Goal: Transaction & Acquisition: Obtain resource

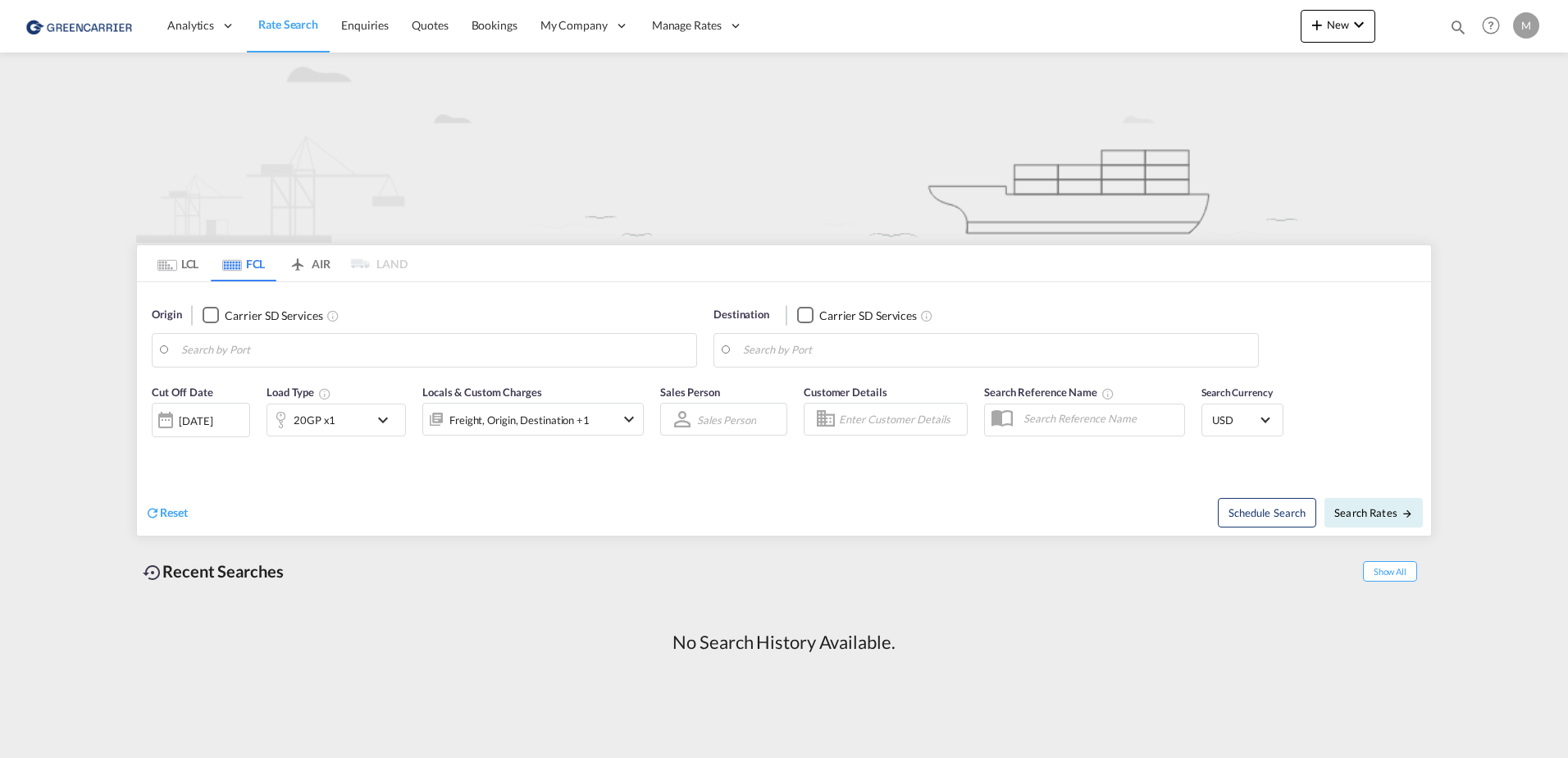
click at [322, 355] on input "Search by Port" at bounding box center [434, 350] width 507 height 25
paste input "[GEOGRAPHIC_DATA]"
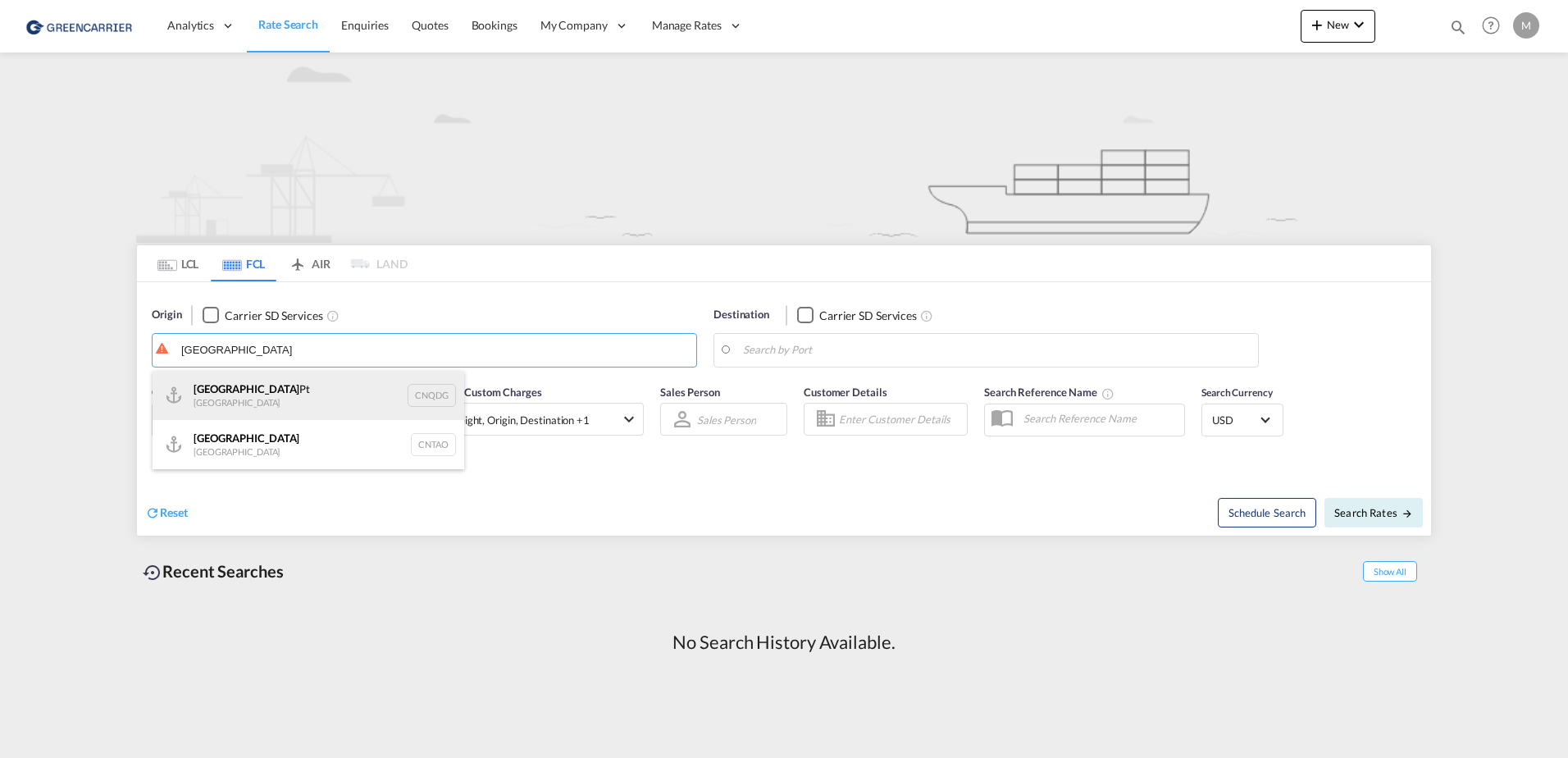
click at [272, 395] on div "Qingdao Pt China CNQDG" at bounding box center [308, 396] width 311 height 50
type input "Qingdao Pt, CNQDG"
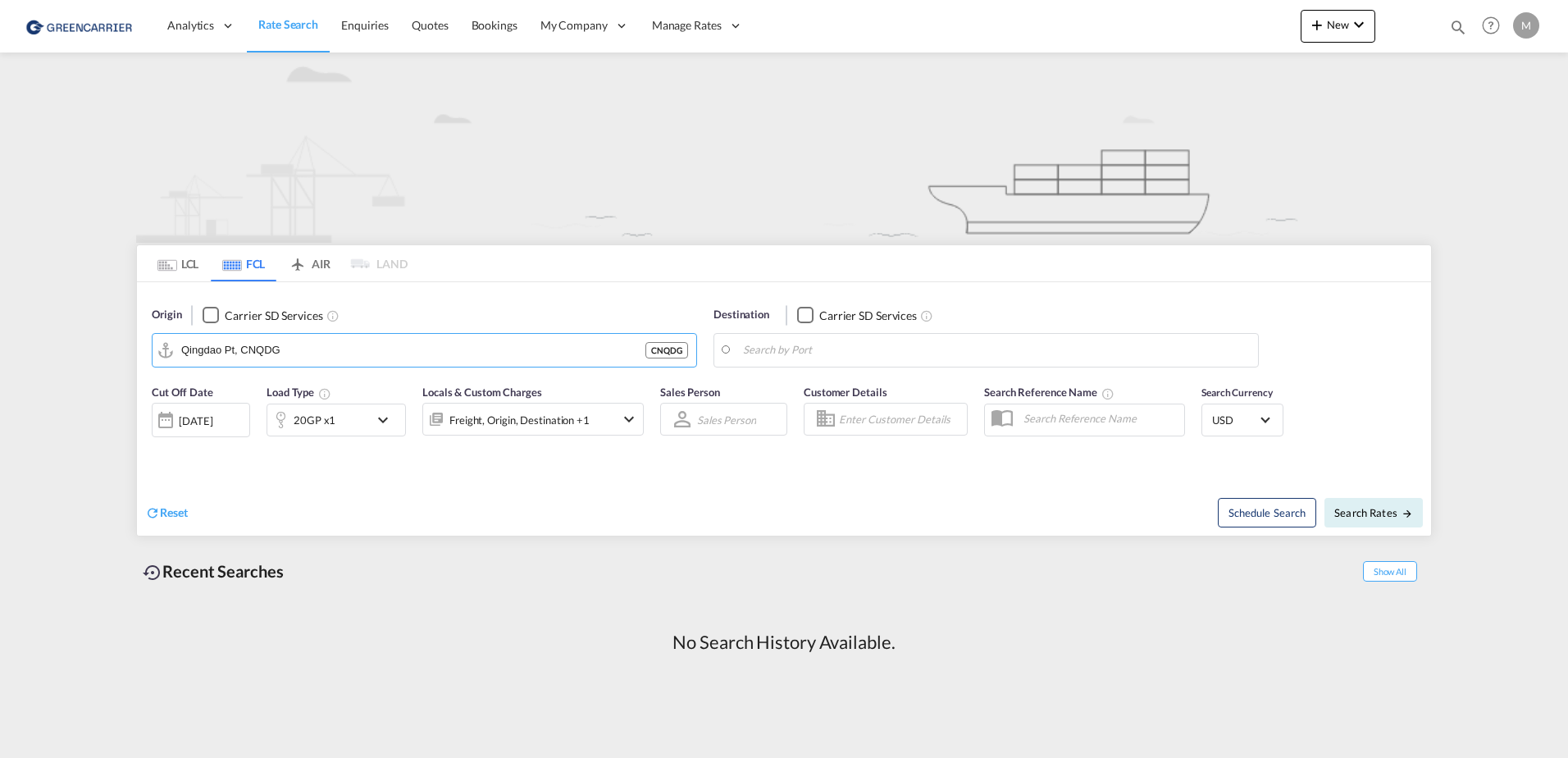
click at [202, 262] on md-tab-item "LCL" at bounding box center [177, 263] width 65 height 36
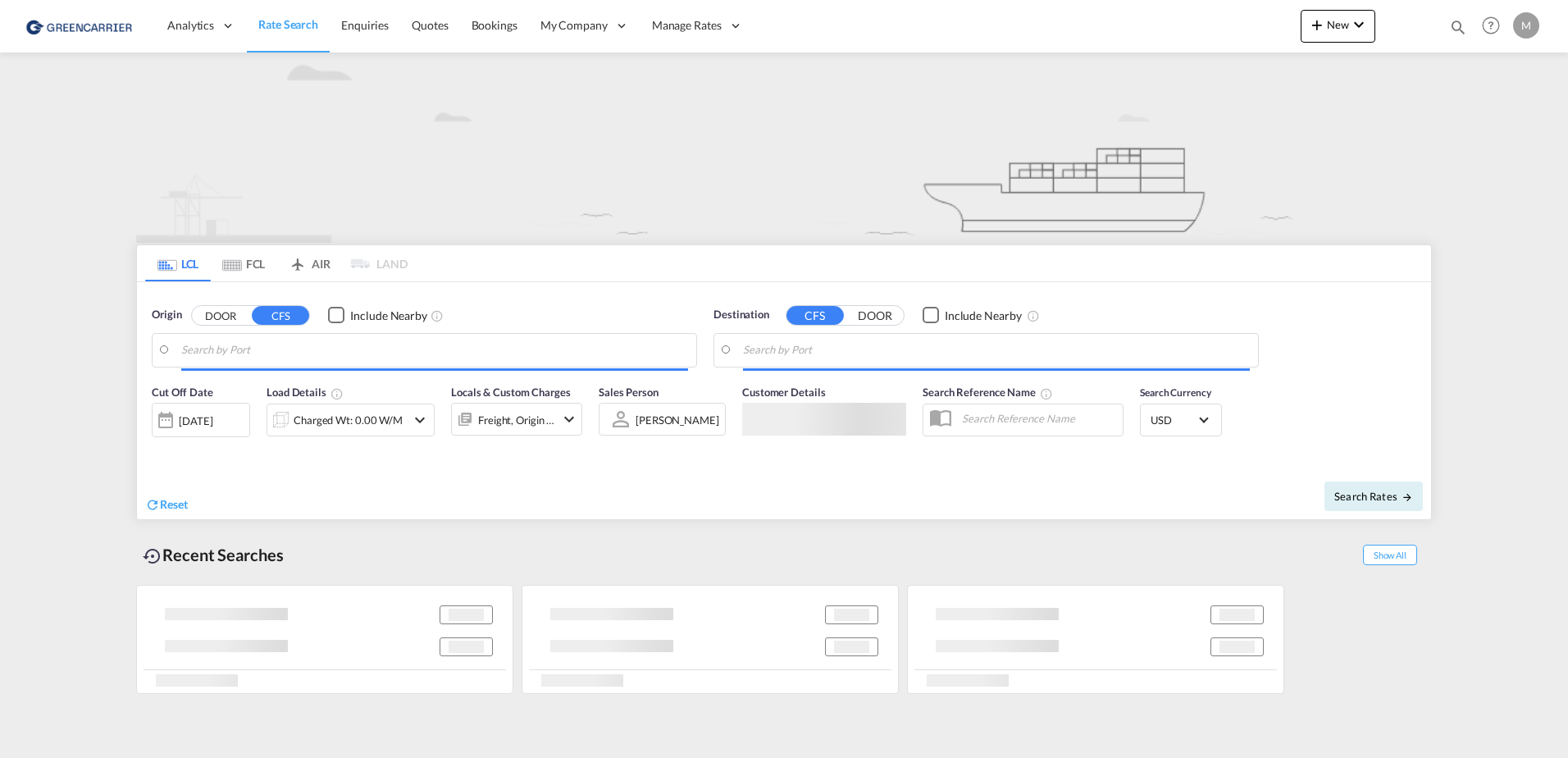
type input "[GEOGRAPHIC_DATA], GD, CNSZX"
type input "[GEOGRAPHIC_DATA] ([GEOGRAPHIC_DATA]), CZPRG"
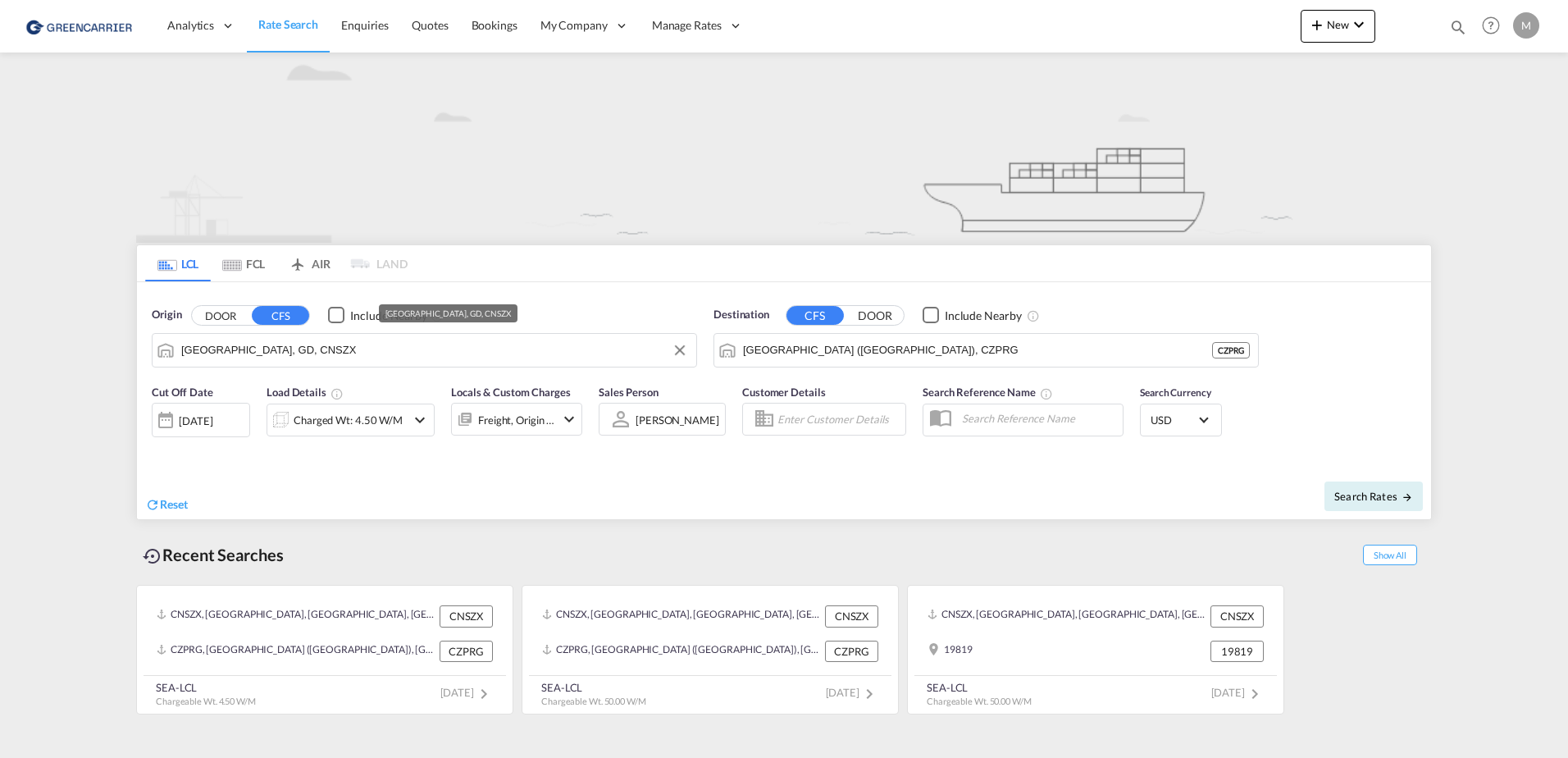
click at [265, 355] on input "[GEOGRAPHIC_DATA], GD, CNSZX" at bounding box center [434, 350] width 507 height 25
paste input "[GEOGRAPHIC_DATA]"
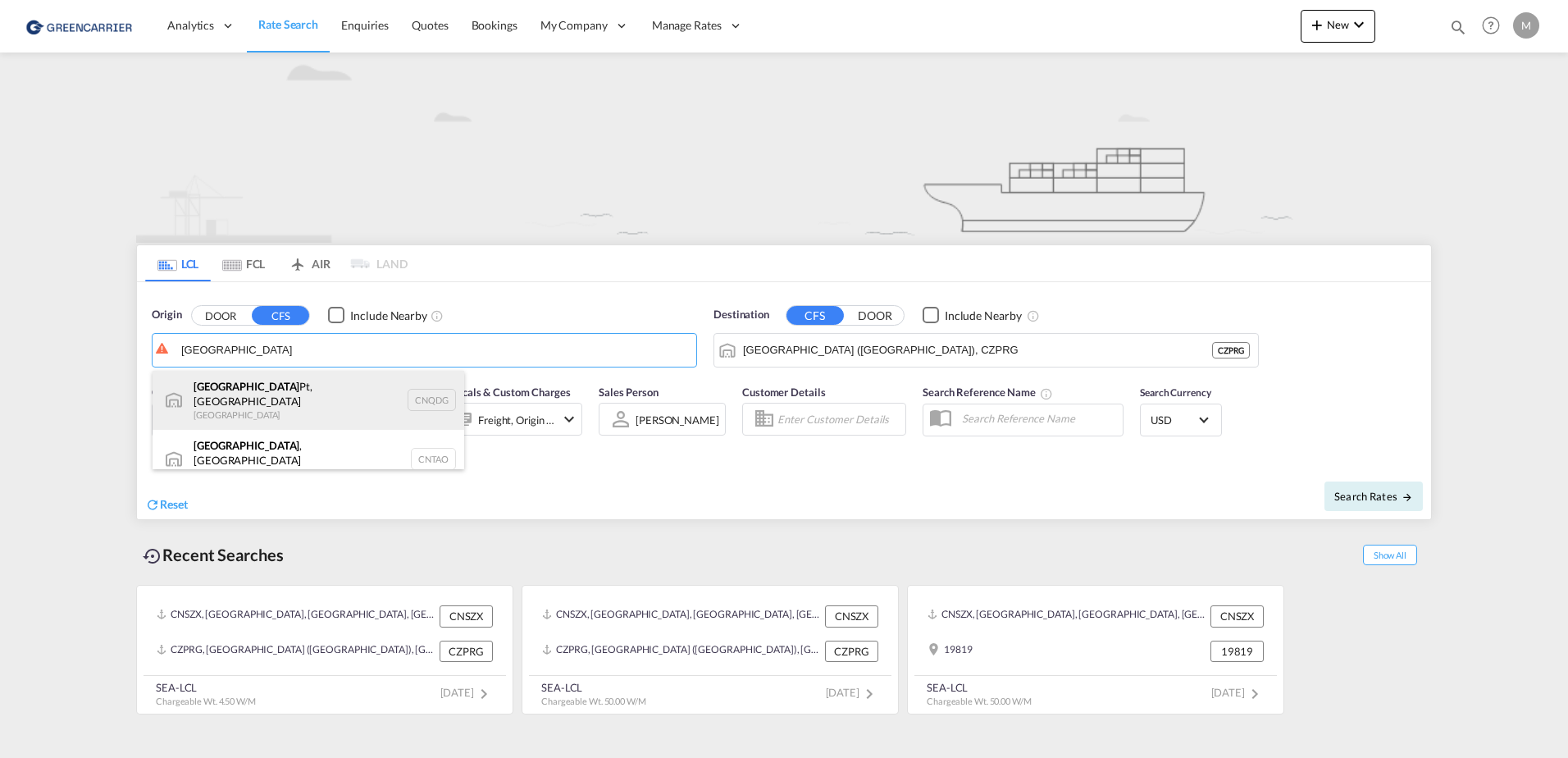
click at [271, 401] on div "Qingdao Pt, SD China CNQDG" at bounding box center [308, 401] width 311 height 59
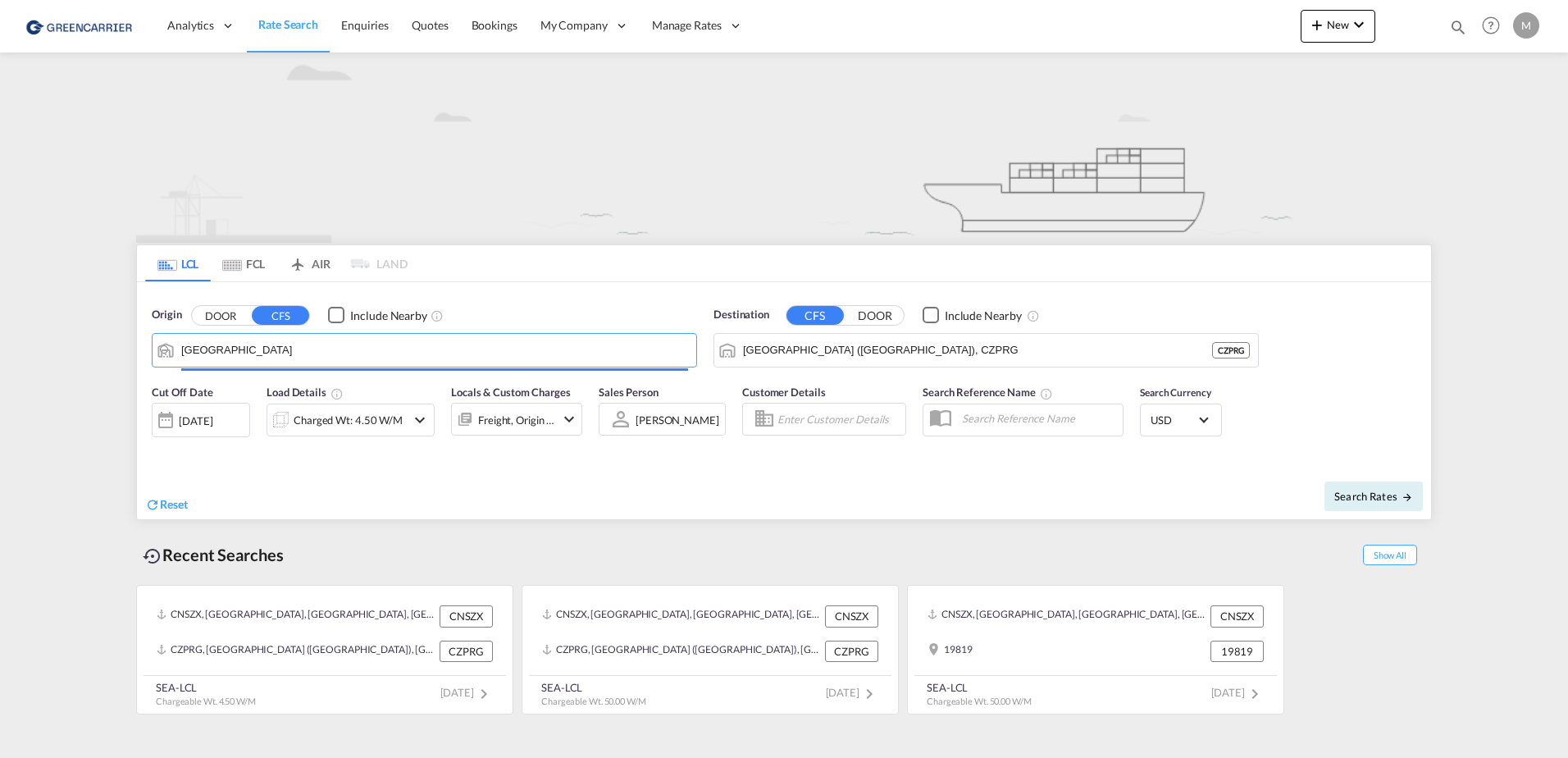
type input "Qingdao Pt, SD, CNQDG"
click at [395, 425] on div "Charged Wt: 4.50 W/M" at bounding box center [348, 420] width 109 height 23
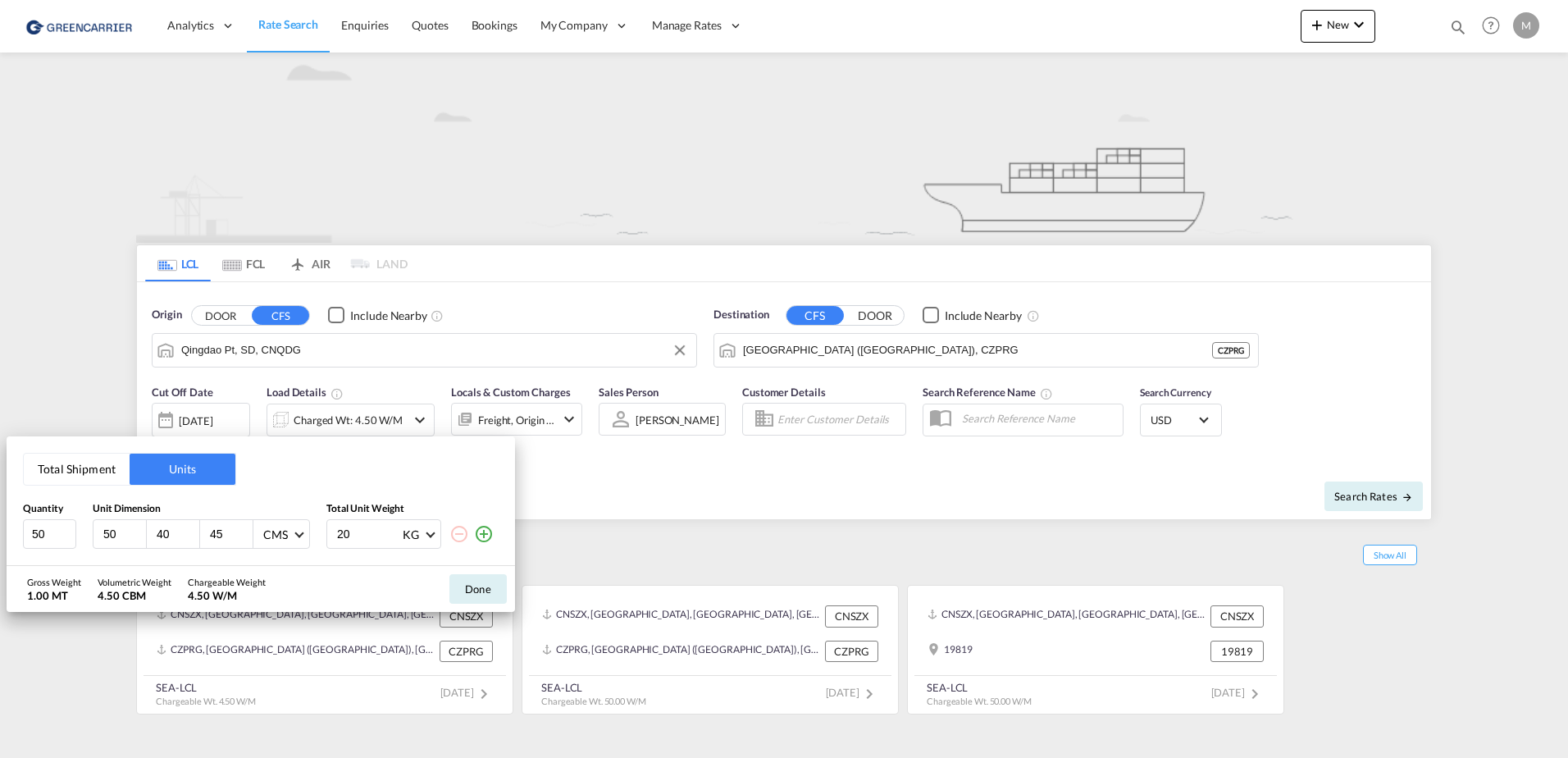
click at [222, 415] on div "Total Shipment Units Quantity Unit Dimension Total Unit Weight 50 50 40 45 CMS …" at bounding box center [784, 379] width 1568 height 758
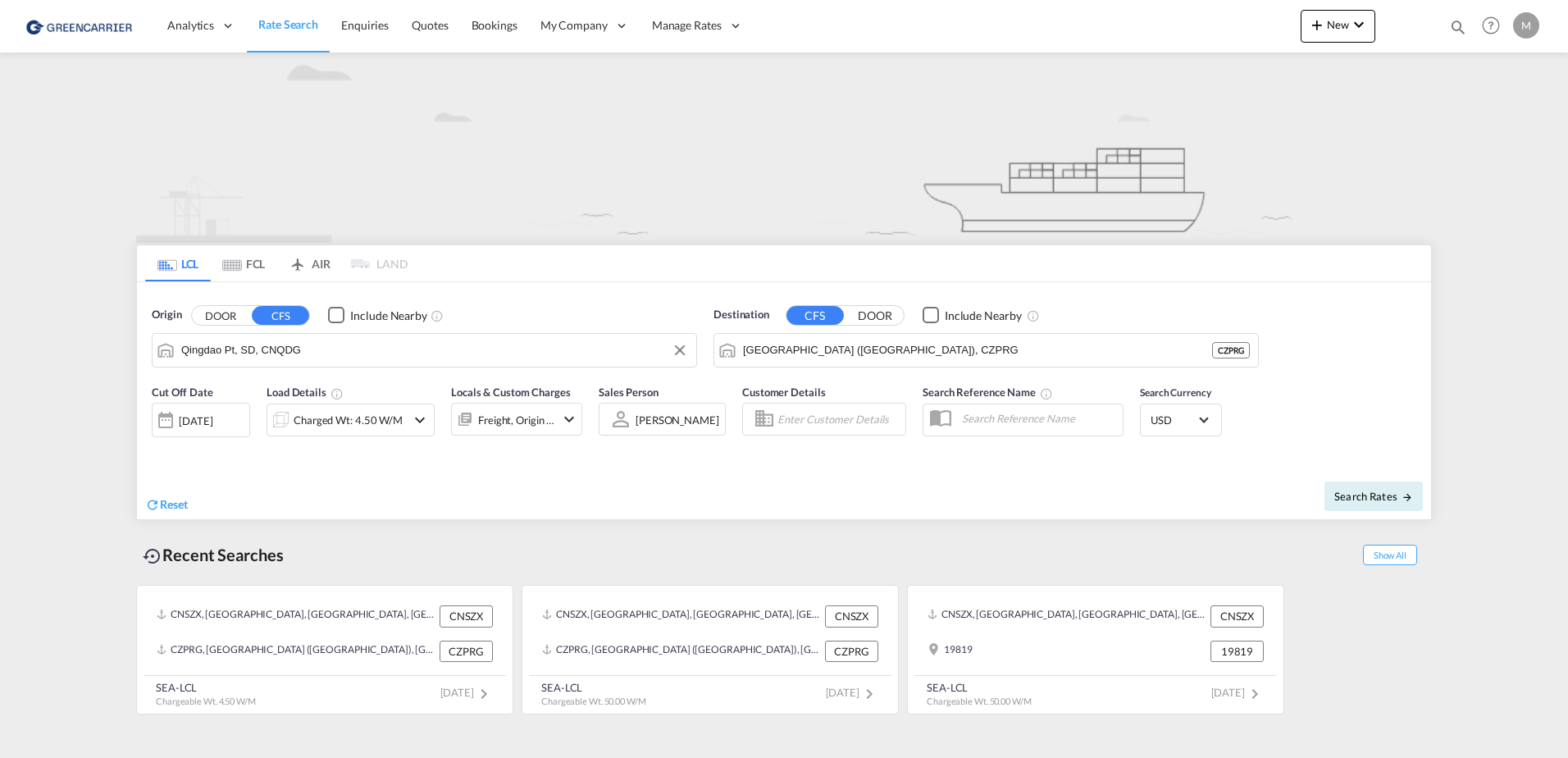
click at [211, 418] on div "[DATE]" at bounding box center [196, 421] width 34 height 15
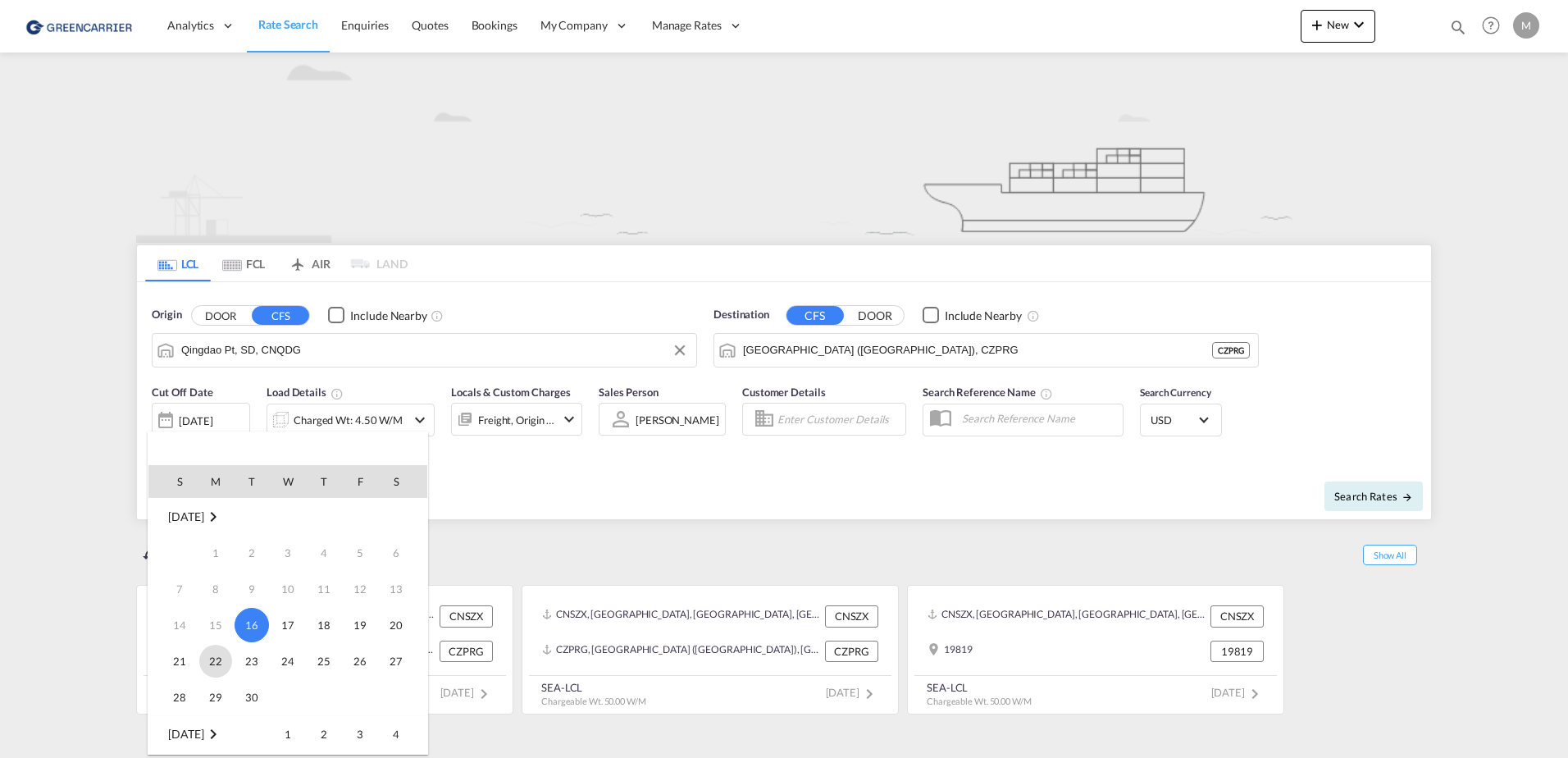
click at [217, 656] on span "22" at bounding box center [216, 662] width 33 height 33
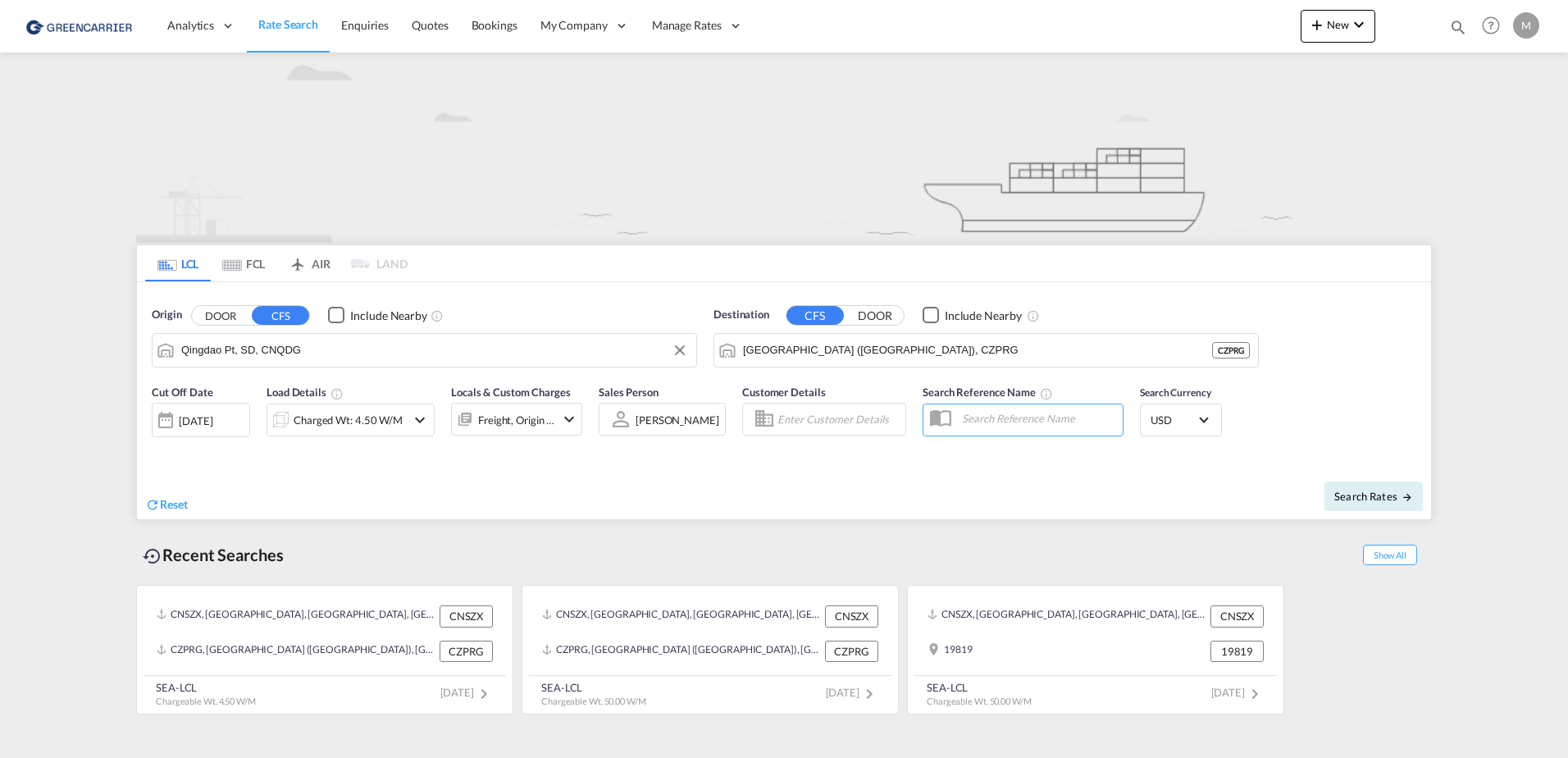
click at [306, 421] on div "Charged Wt: 4.50 W/M" at bounding box center [348, 420] width 109 height 23
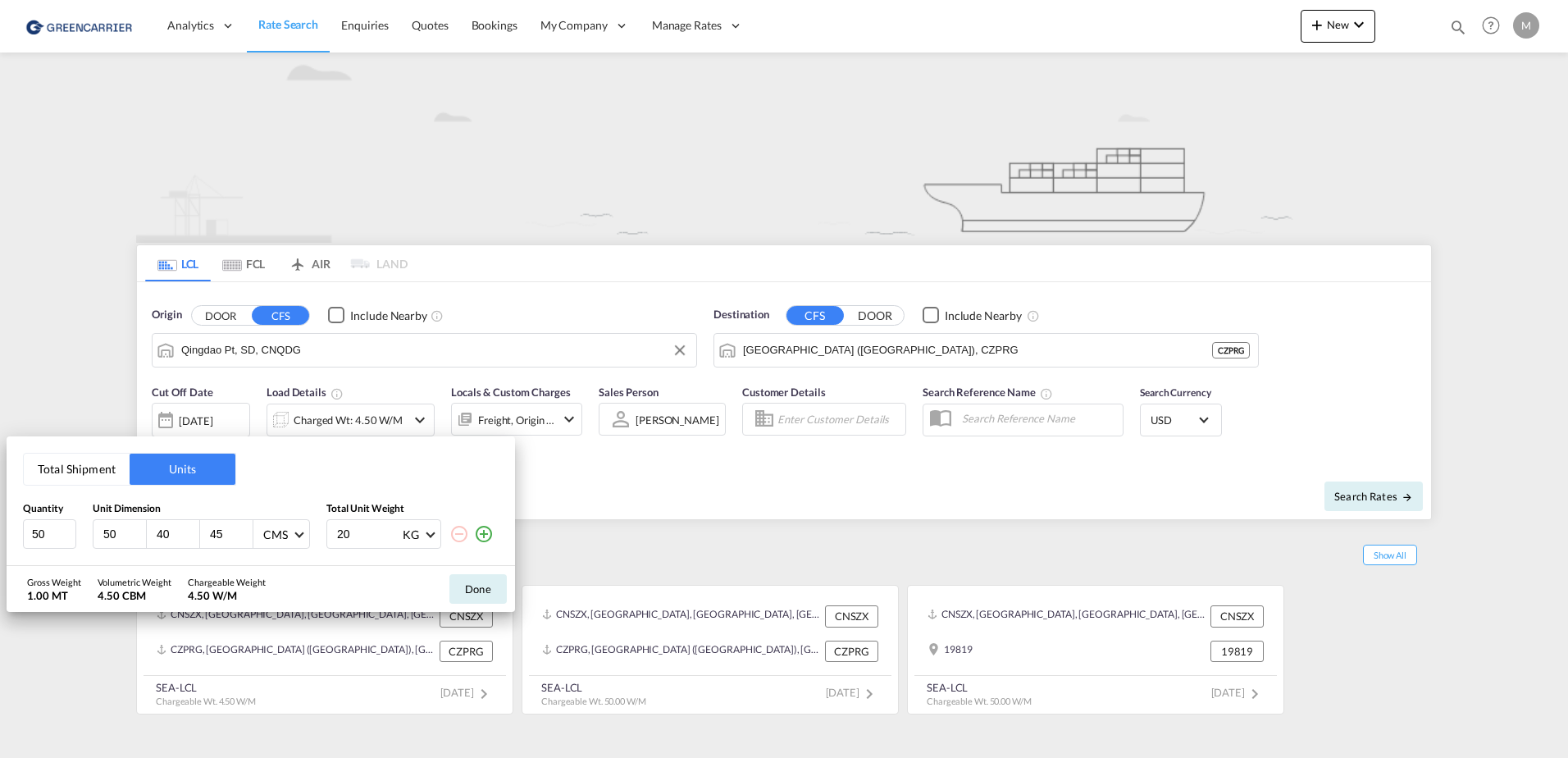
click at [93, 477] on button "Total Shipment" at bounding box center [76, 470] width 106 height 31
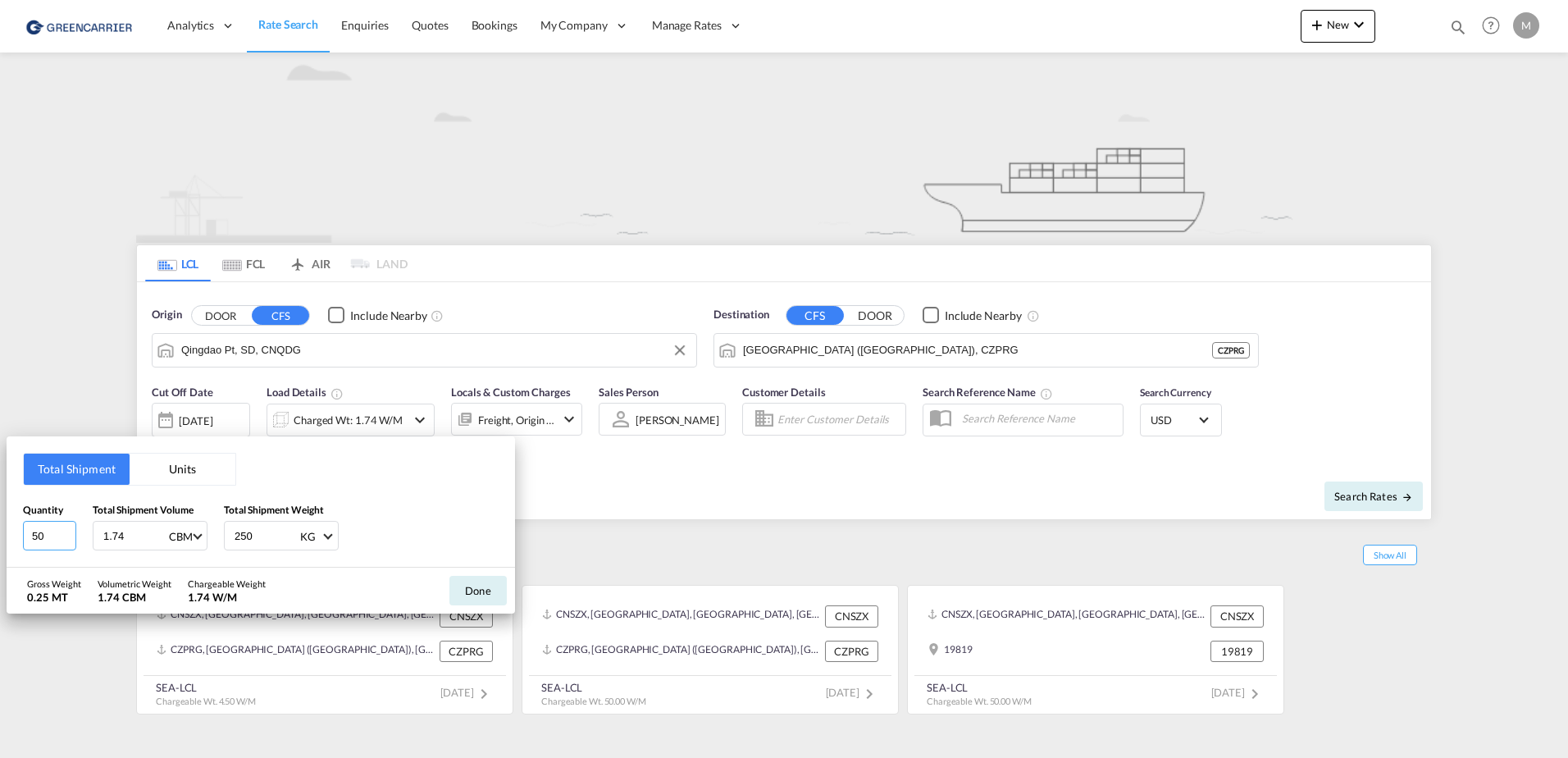
drag, startPoint x: 45, startPoint y: 536, endPoint x: 16, endPoint y: 536, distance: 29.0
click at [16, 536] on div "Total Shipment Units Quantity 50 Total Shipment Volume 1.74 CBM CBM CFT Total S…" at bounding box center [261, 502] width 509 height 131
type input "10"
click at [626, 496] on div "Total Shipment Units Quantity 10 Total Shipment Volume 1.74 CBM CBM CFT Total S…" at bounding box center [784, 379] width 1568 height 758
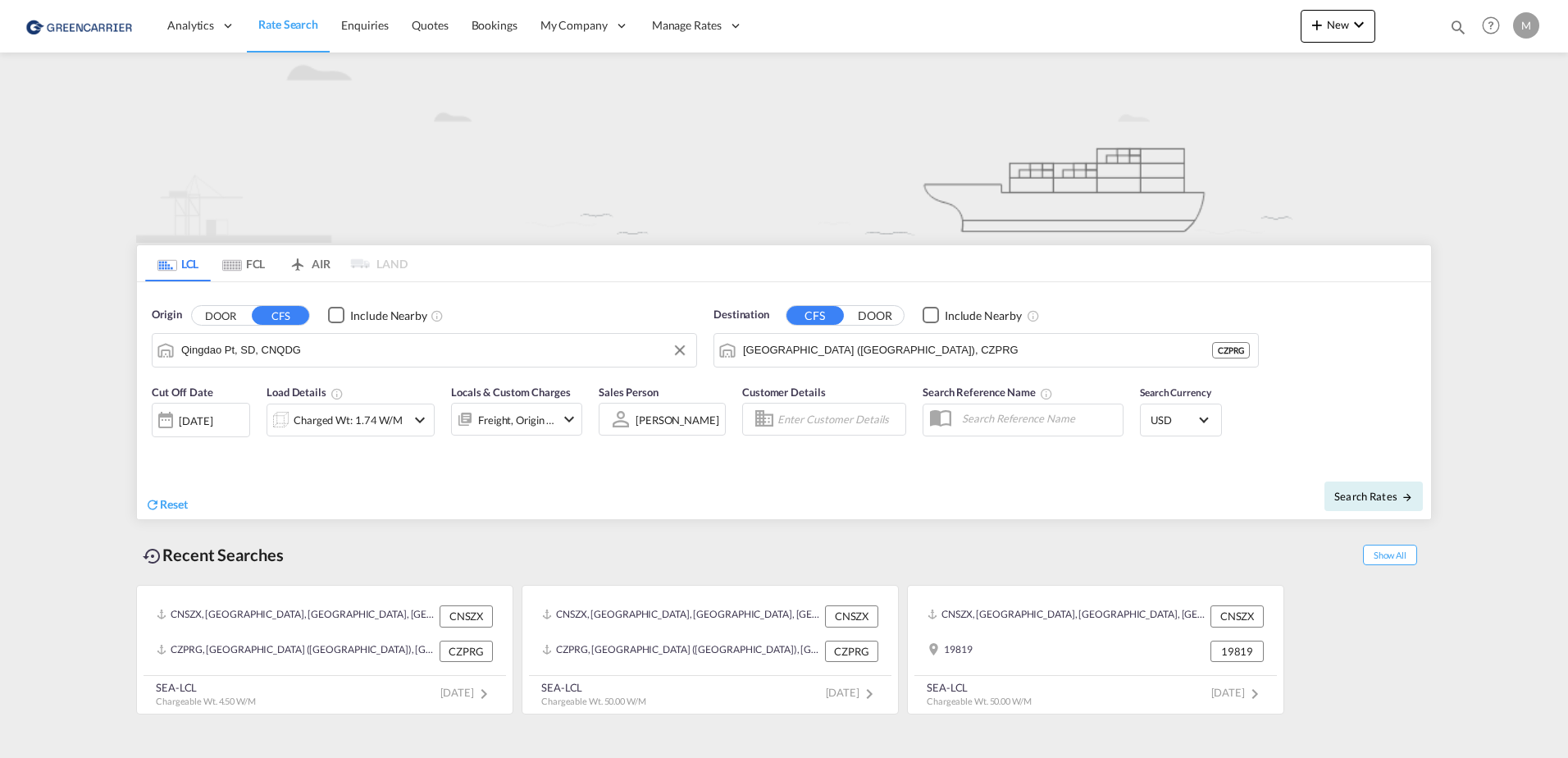
click at [338, 418] on div "Charged Wt: 1.74 W/M" at bounding box center [348, 420] width 109 height 23
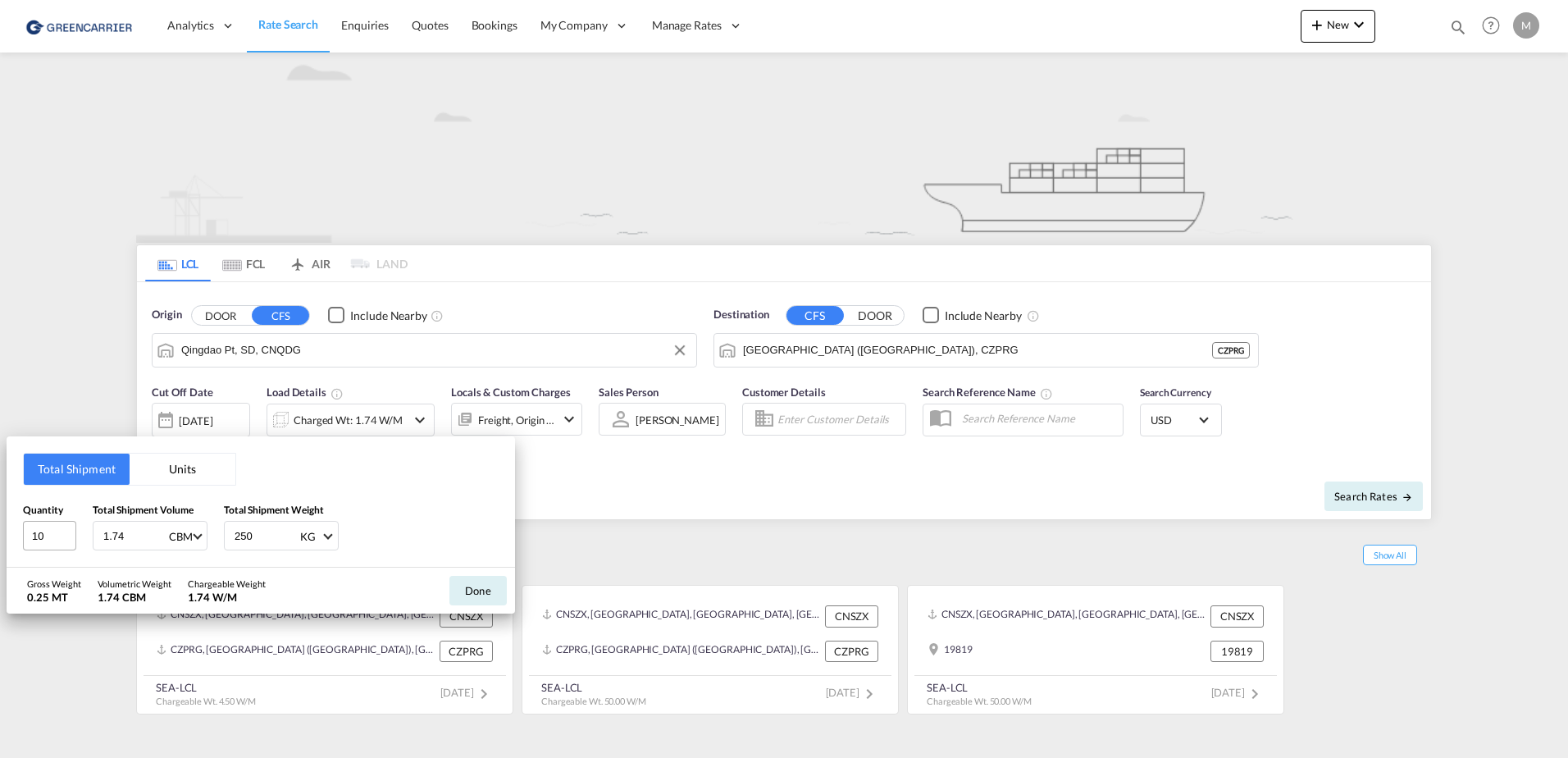
drag, startPoint x: 131, startPoint y: 533, endPoint x: 62, endPoint y: 532, distance: 69.0
click at [62, 532] on div "Quantity 10 Total Shipment Volume 1.74 CBM CBM CFT Total Shipment Weight 250 KG…" at bounding box center [261, 527] width 476 height 50
type input "12.24"
click at [242, 535] on input "250" at bounding box center [265, 536] width 65 height 28
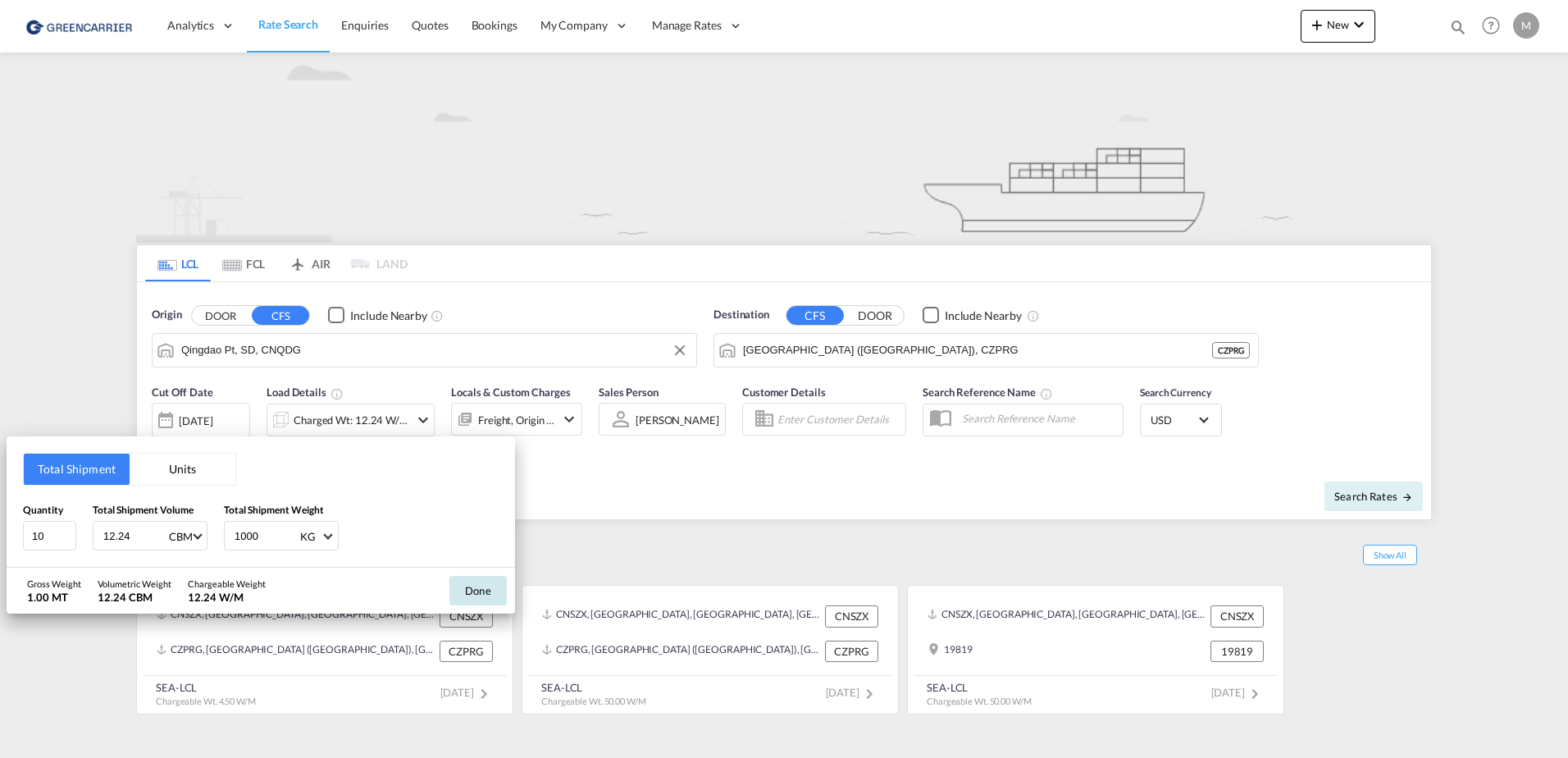
type input "1000"
click at [476, 589] on button "Done" at bounding box center [478, 591] width 58 height 29
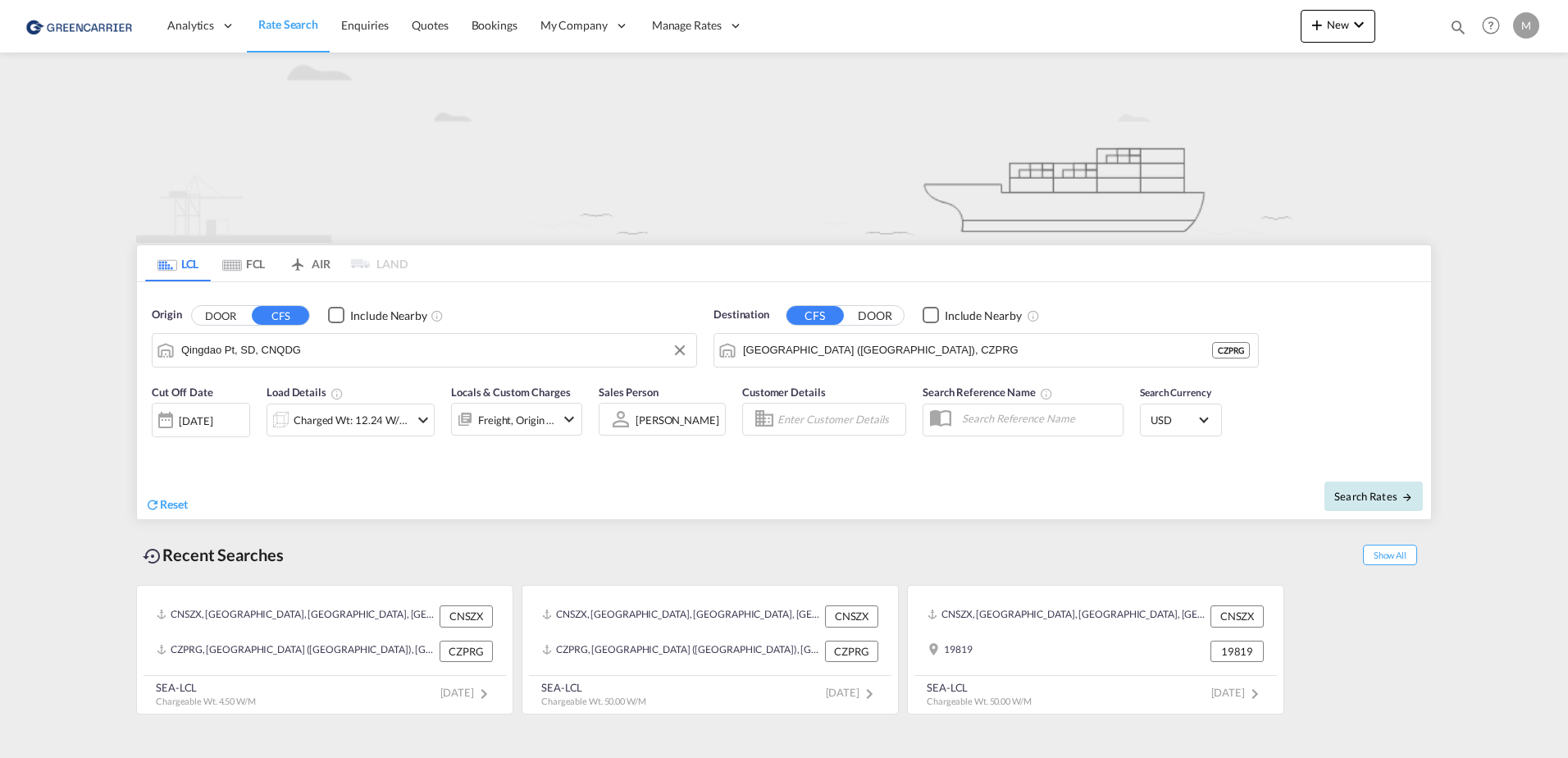
click at [1359, 493] on span "Search Rates" at bounding box center [1374, 496] width 79 height 13
type input "CNQDG to CZPRG / [DATE]"
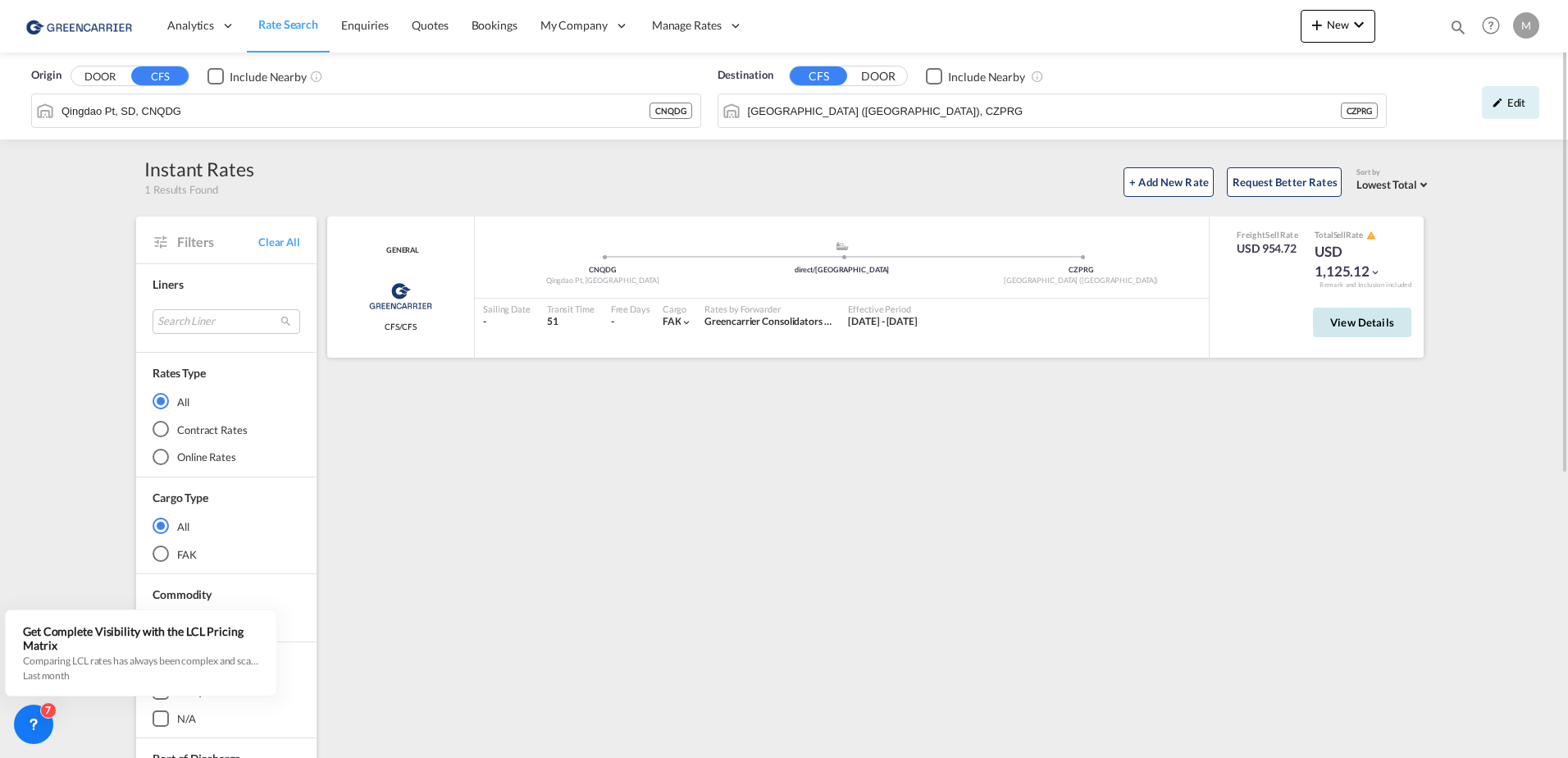
click at [1371, 332] on button "View Details" at bounding box center [1362, 322] width 98 height 29
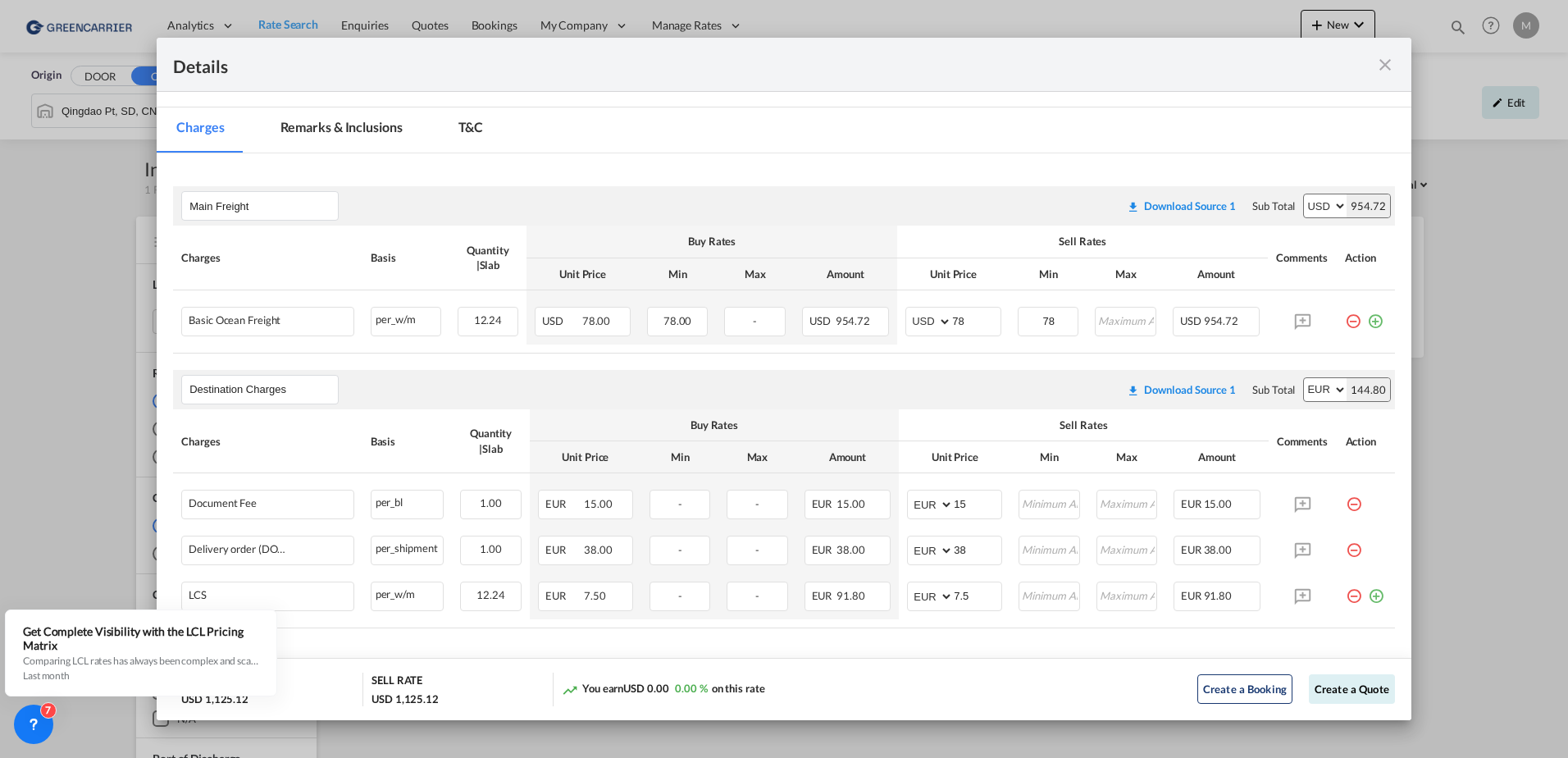
scroll to position [273, 0]
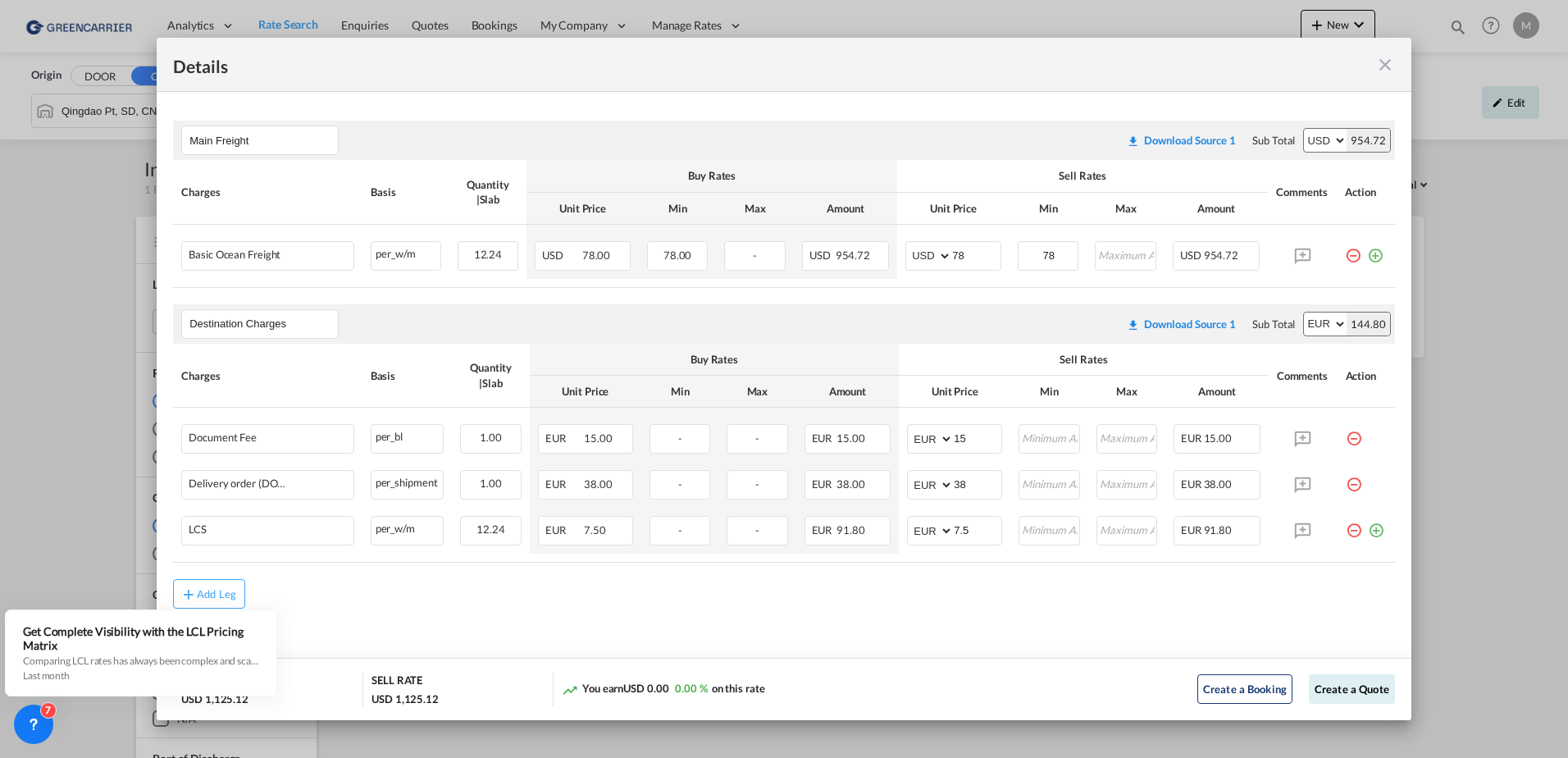
click at [1461, 419] on div "Details Port of [GEOGRAPHIC_DATA] CNQDG/Qingdao Pt, SD T/S direct/[GEOGRAPHIC_D…" at bounding box center [784, 379] width 1568 height 758
click at [1384, 63] on md-icon "icon-close fg-AAA8AD m-0 cursor" at bounding box center [1385, 64] width 19 height 19
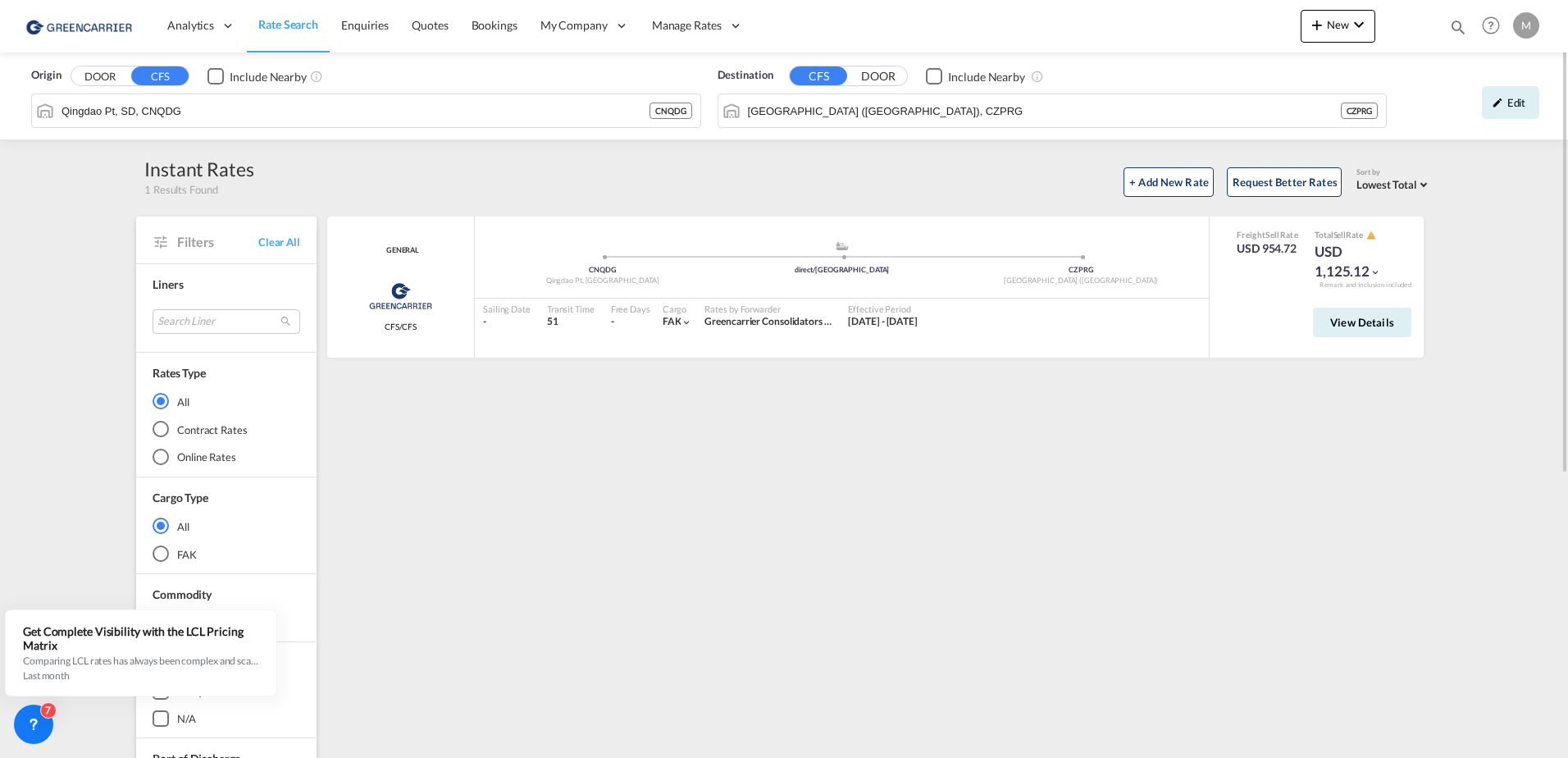
drag, startPoint x: 922, startPoint y: 445, endPoint x: 886, endPoint y: 442, distance: 36.1
drag, startPoint x: 886, startPoint y: 442, endPoint x: 750, endPoint y: 407, distance: 140.4
click at [750, 407] on div "GENERAL Greencarrier Consolidators CFS/CFS added by you .a{fill:#aaa8ad;} .a{fi…" at bounding box center [879, 709] width 1108 height 985
click at [1495, 94] on div "Edit" at bounding box center [1511, 103] width 58 height 33
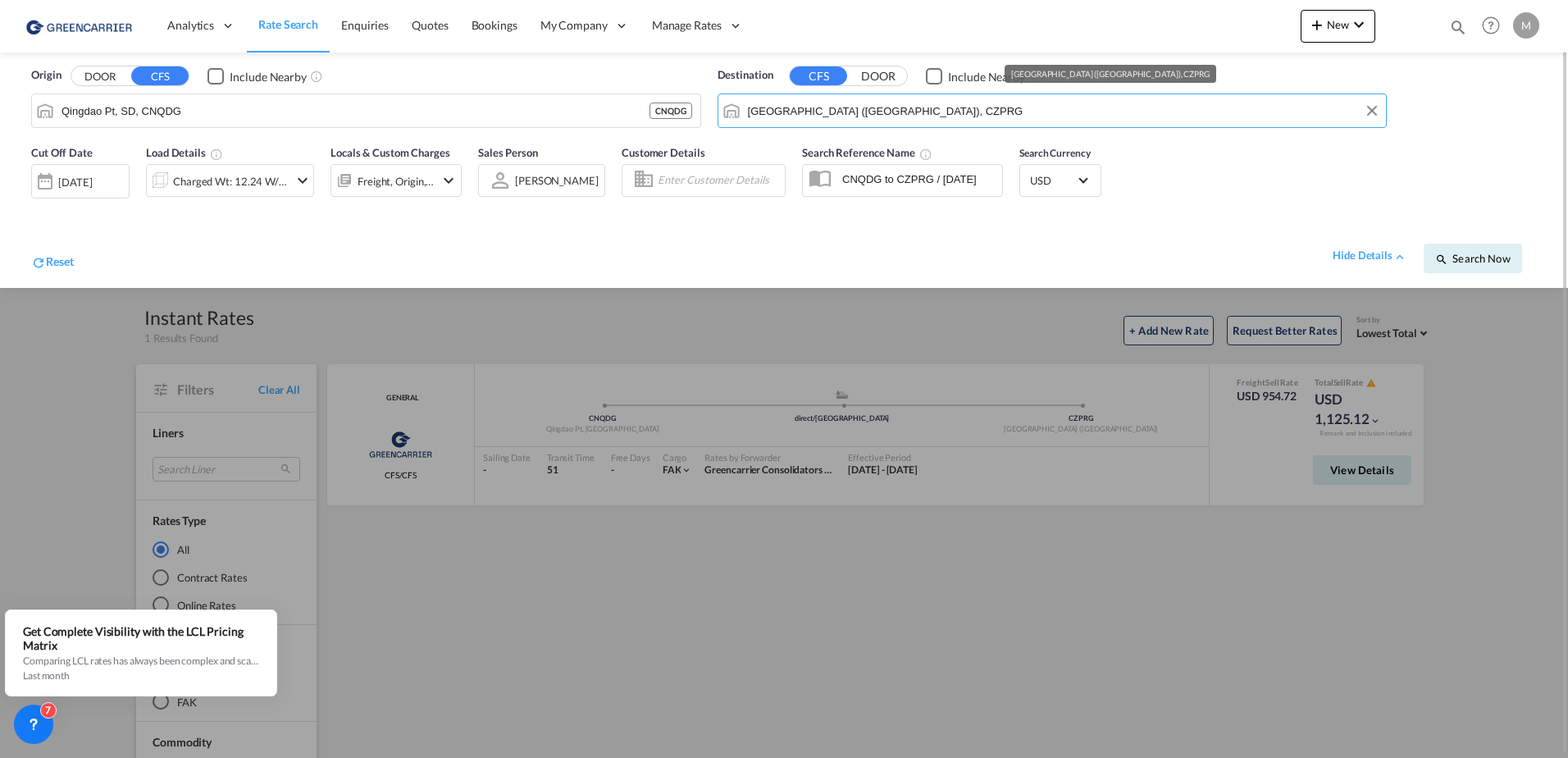
click at [827, 108] on input "[GEOGRAPHIC_DATA] ([GEOGRAPHIC_DATA]), CZPRG" at bounding box center [1063, 110] width 631 height 25
click at [883, 76] on button "DOOR" at bounding box center [878, 76] width 58 height 19
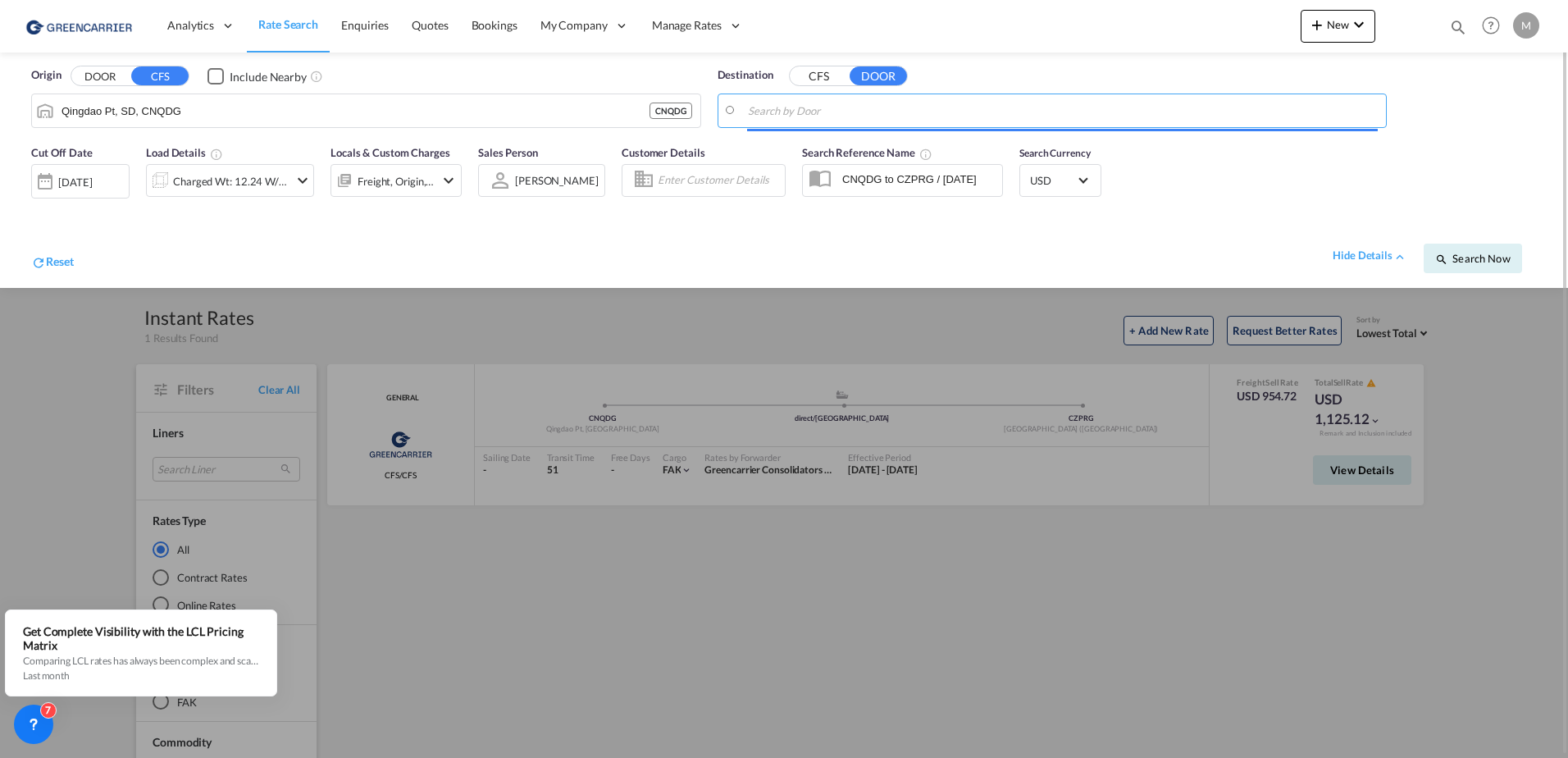
click at [865, 108] on body "Analytics Reports Dashboard Rate Search Enquiries Quotes Bookings" at bounding box center [784, 379] width 1568 height 758
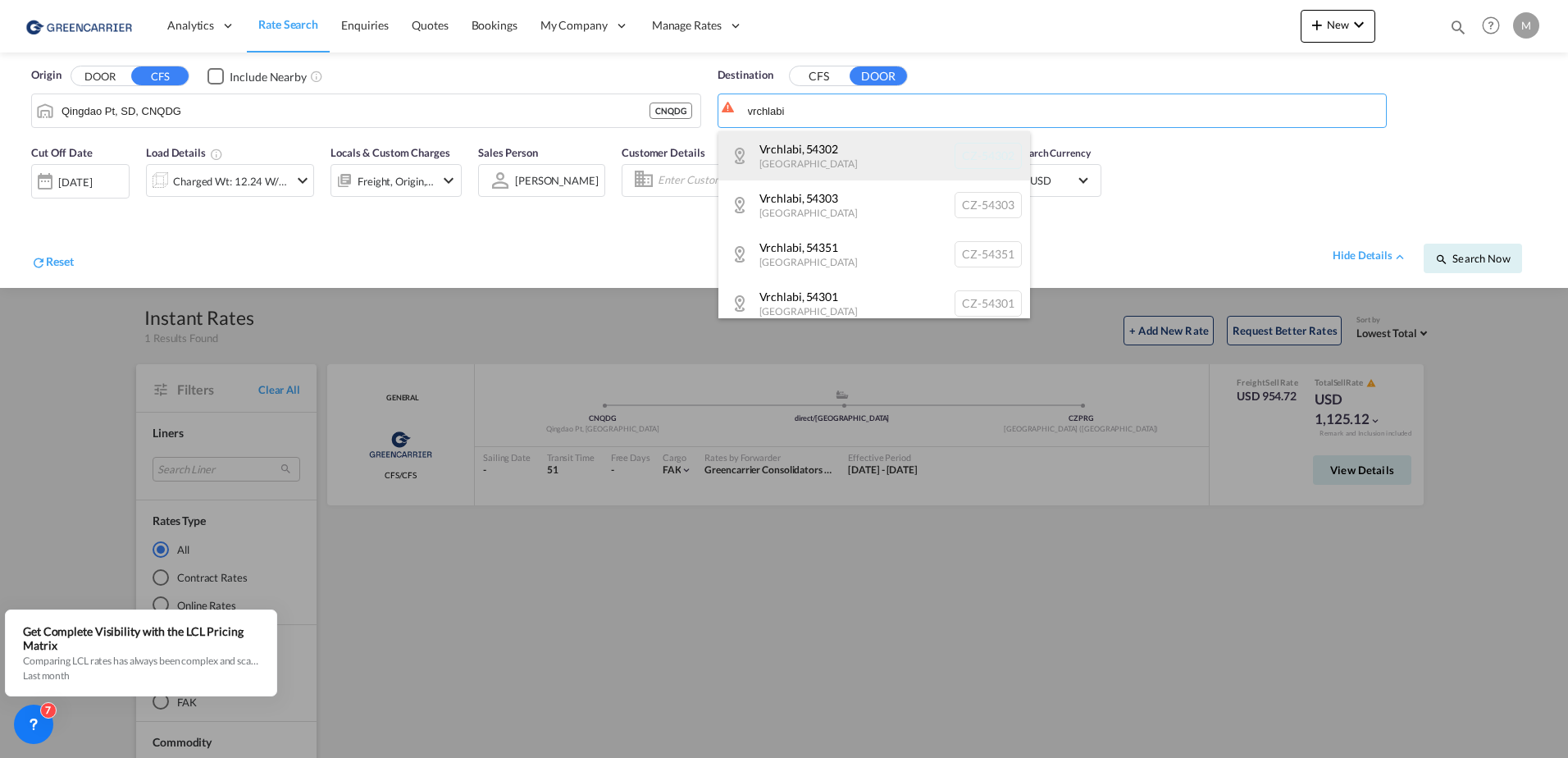
click at [862, 155] on div "Vrchlabi , [GEOGRAPHIC_DATA] CZ-54302" at bounding box center [874, 156] width 311 height 50
type input "CZ-54302, Vrchlabi"
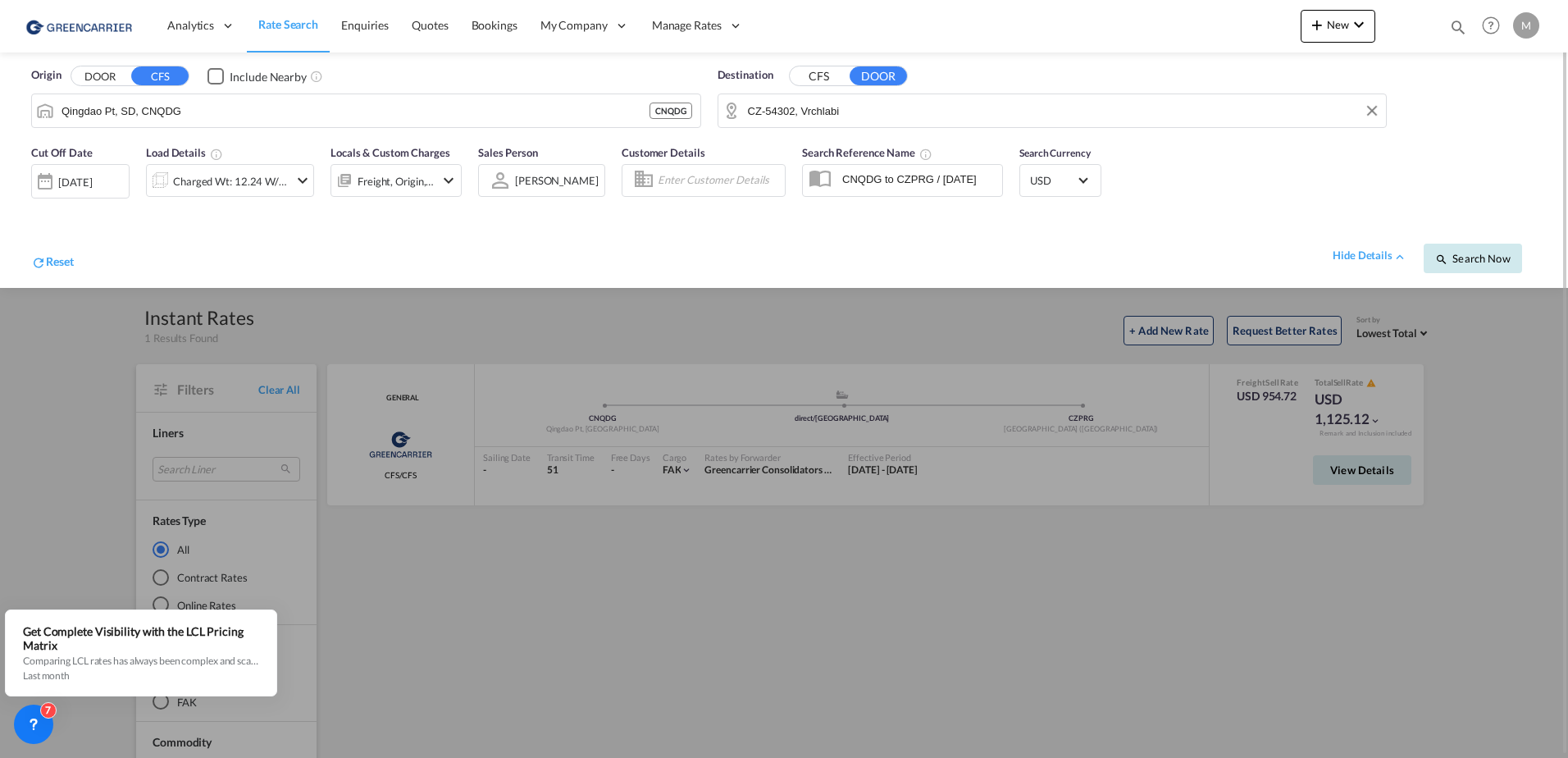
click at [1480, 265] on button "Search Now" at bounding box center [1472, 258] width 98 height 29
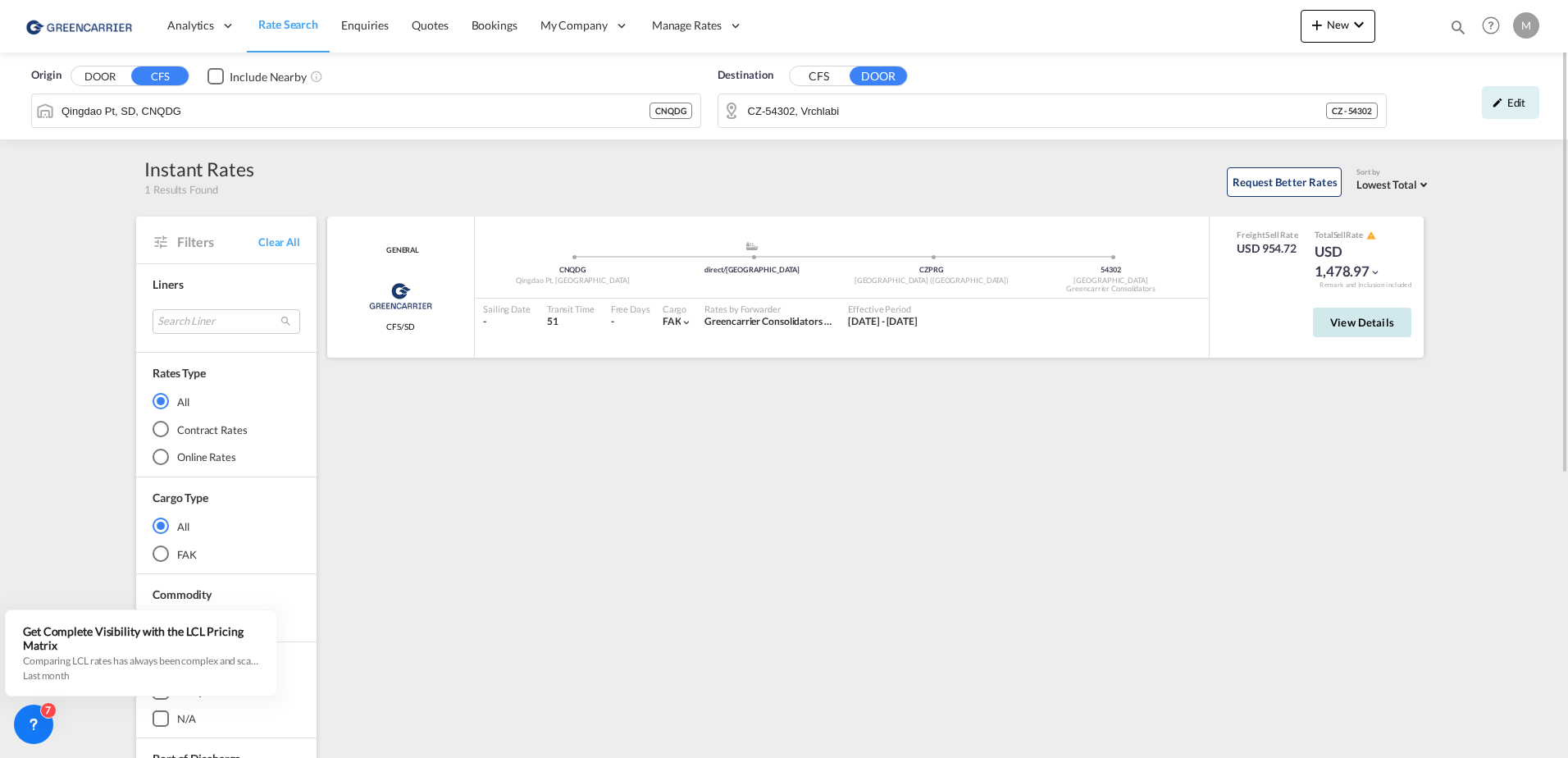
click at [1382, 313] on button "View Details" at bounding box center [1362, 322] width 98 height 29
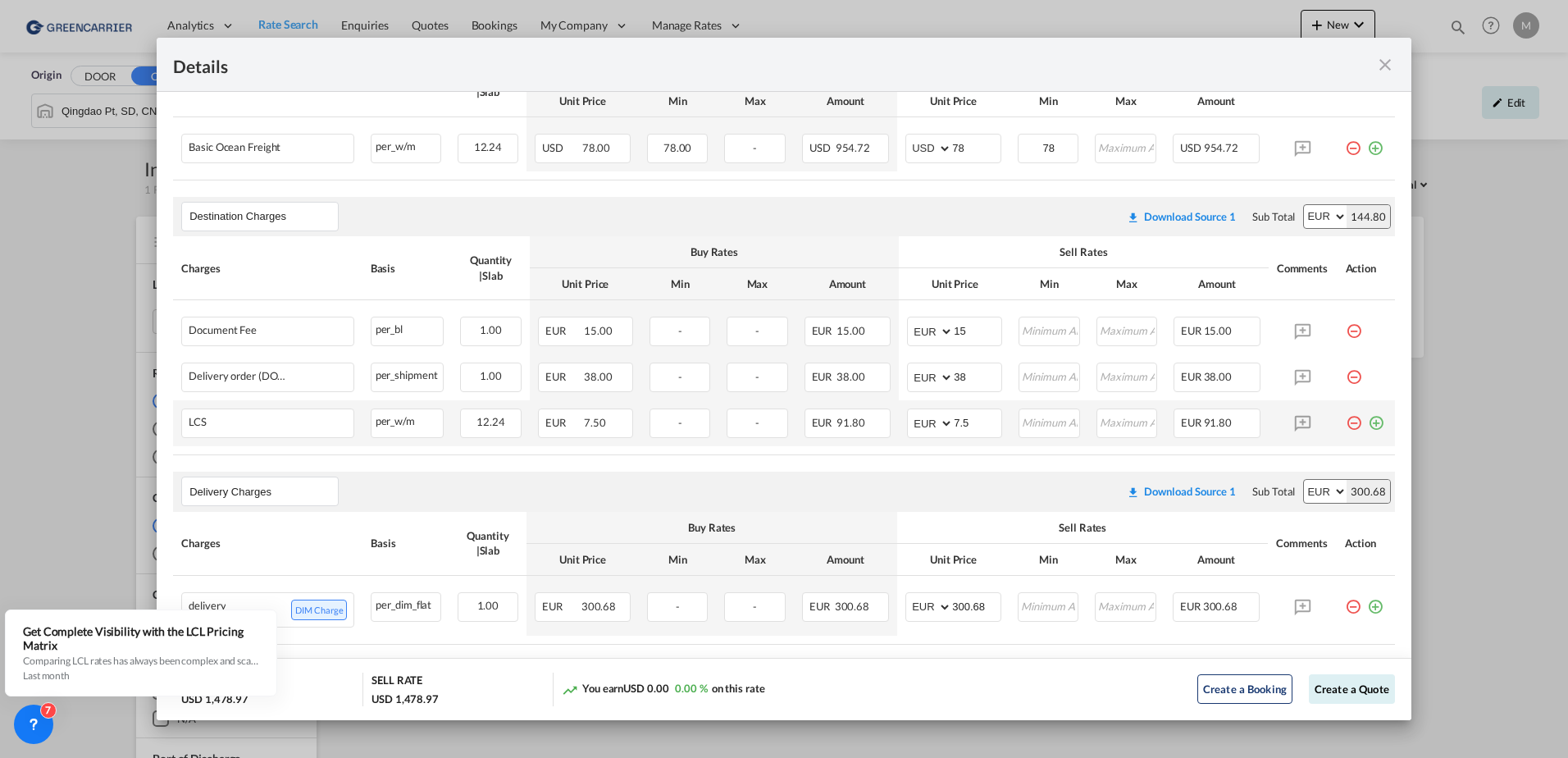
scroll to position [509, 0]
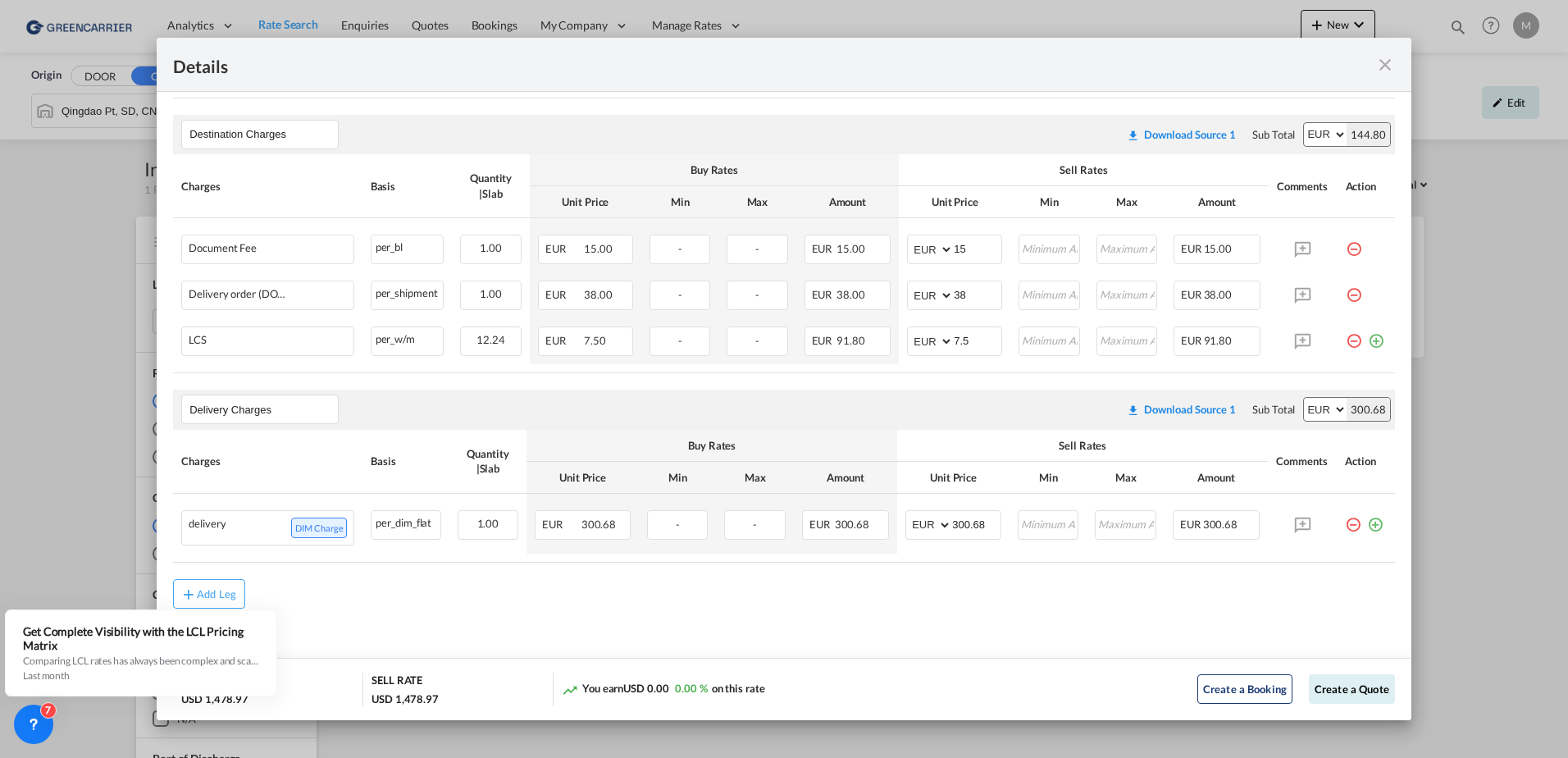
click at [1385, 62] on md-icon "icon-close fg-AAA8AD m-0 cursor" at bounding box center [1385, 64] width 19 height 19
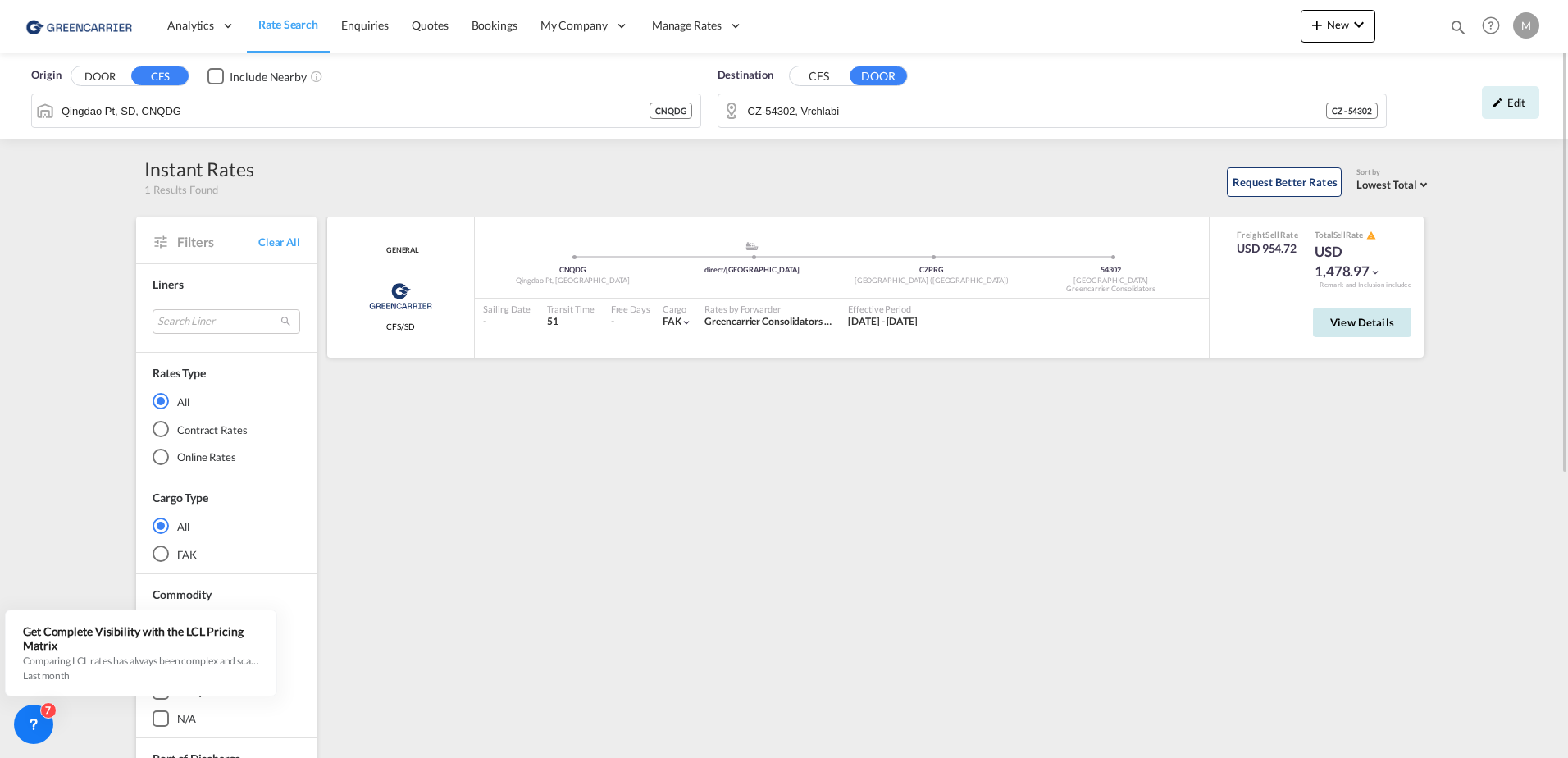
click at [1377, 322] on span "View Details" at bounding box center [1363, 322] width 64 height 13
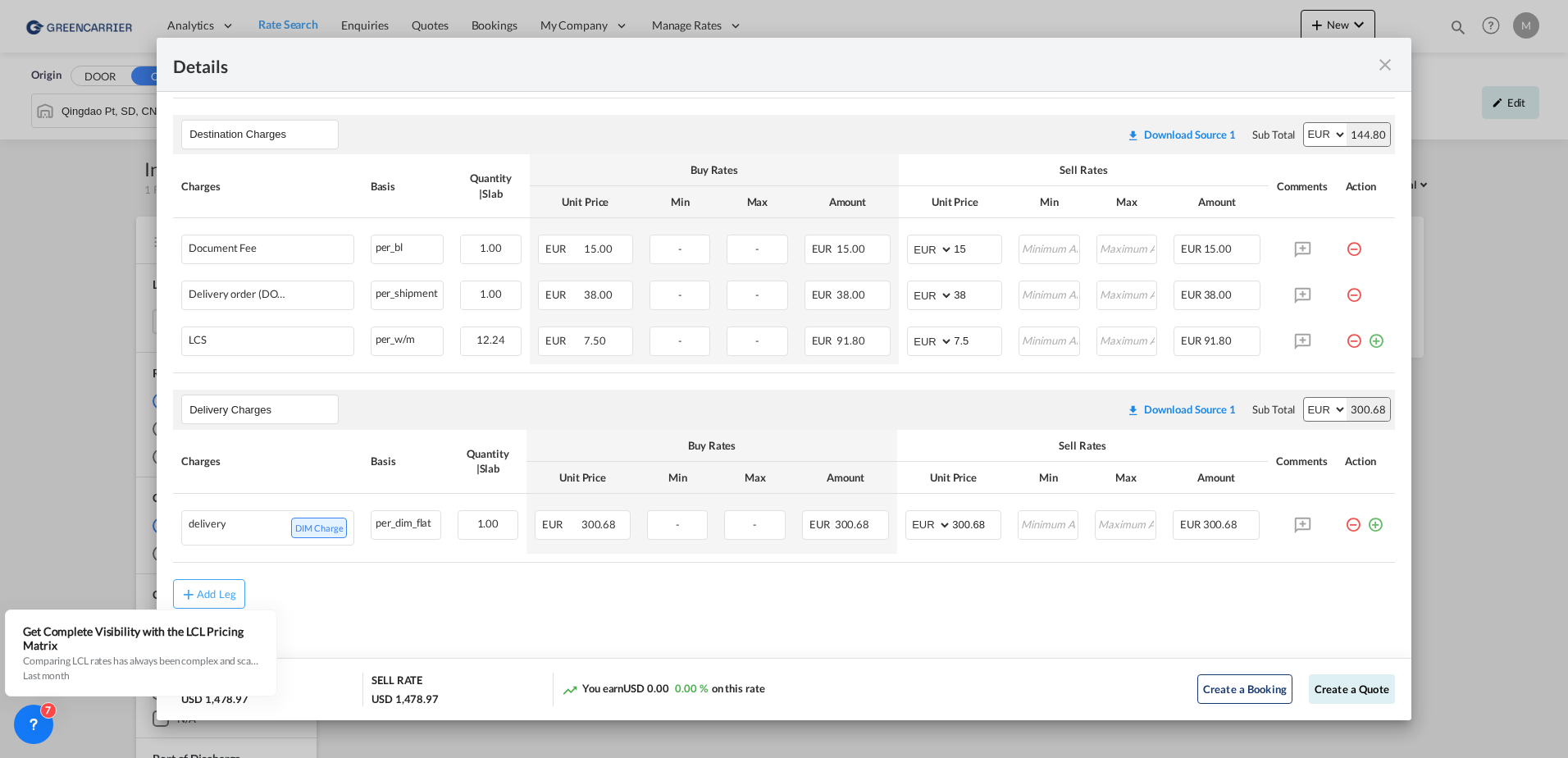
scroll to position [0, 0]
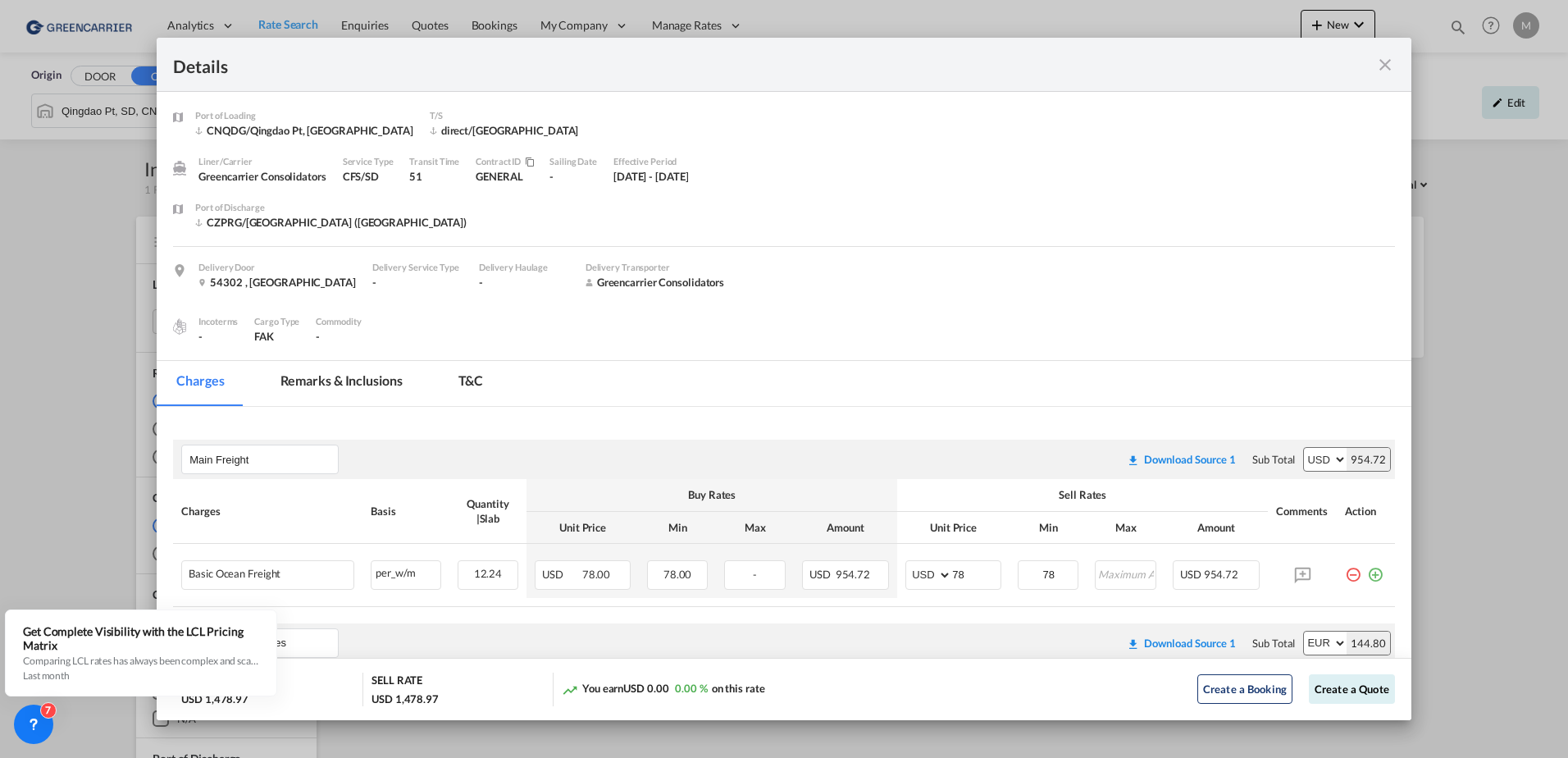
click at [1519, 257] on div "Details Port of [GEOGRAPHIC_DATA] CNQDG/Qingdao Pt, SD T/S direct/[GEOGRAPHIC_D…" at bounding box center [784, 379] width 1568 height 758
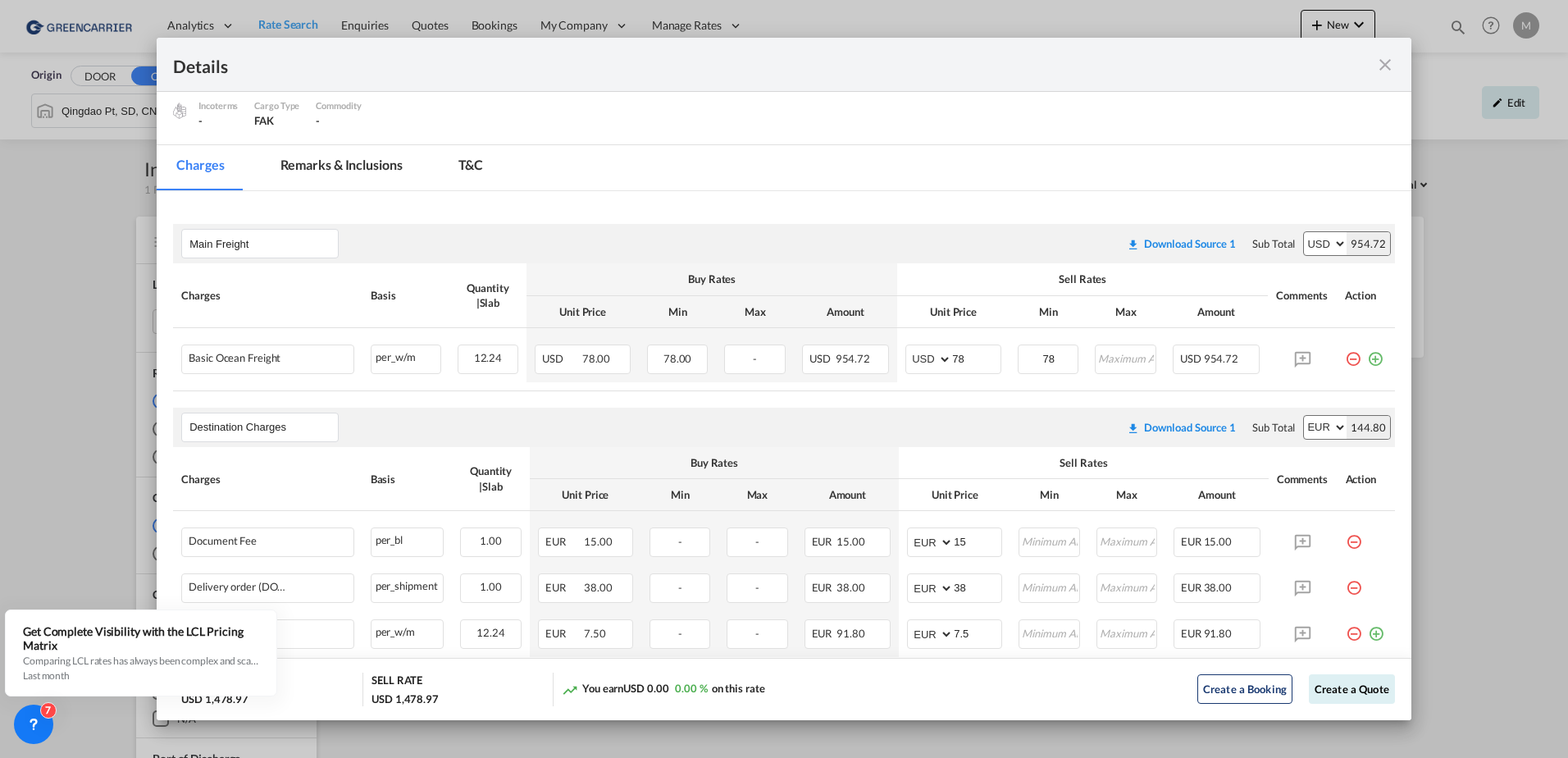
scroll to position [411, 0]
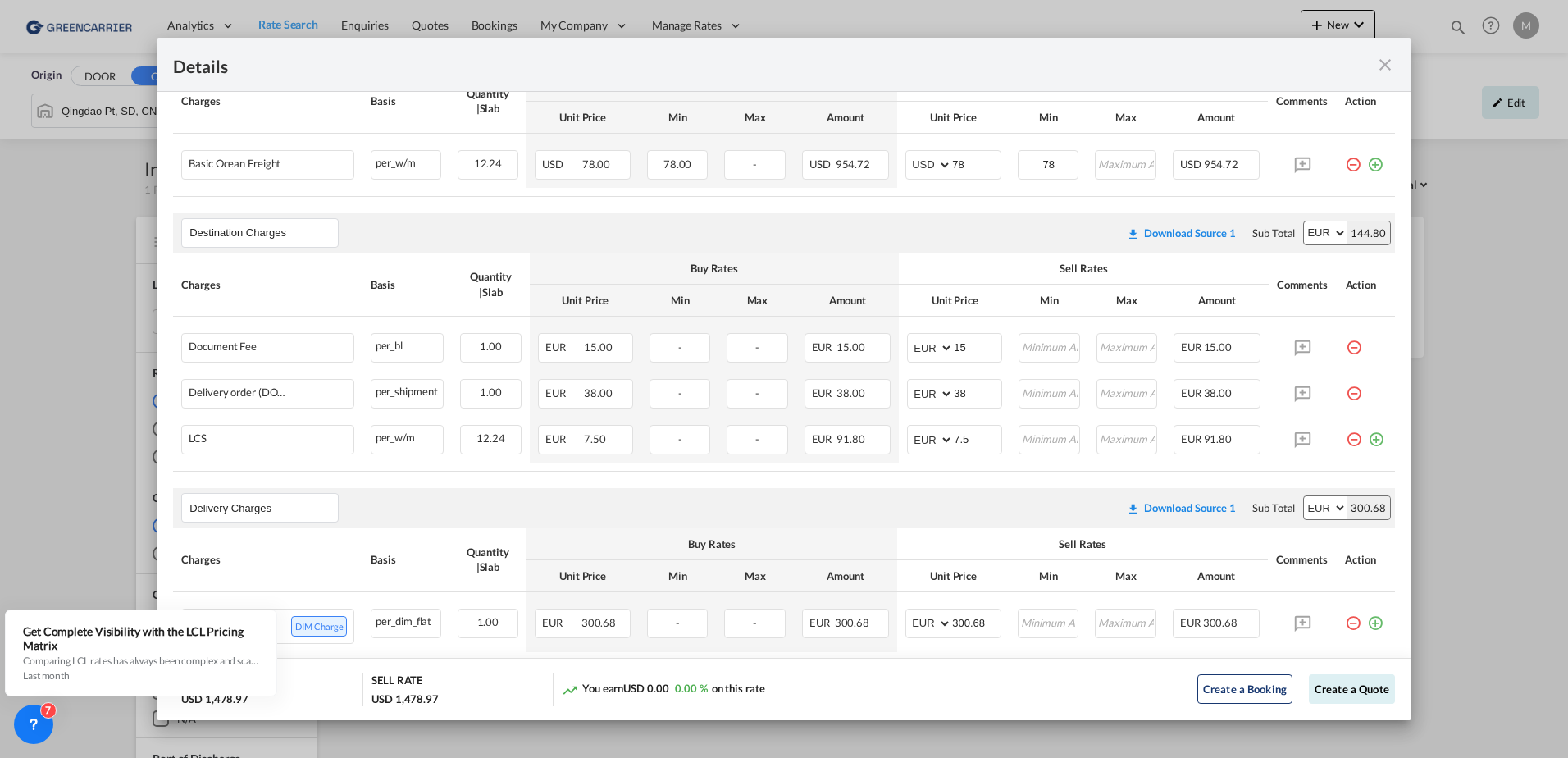
click at [99, 313] on div "Details Port of [GEOGRAPHIC_DATA] CNQDG/Qingdao Pt, SD T/S direct/[GEOGRAPHIC_D…" at bounding box center [784, 379] width 1568 height 758
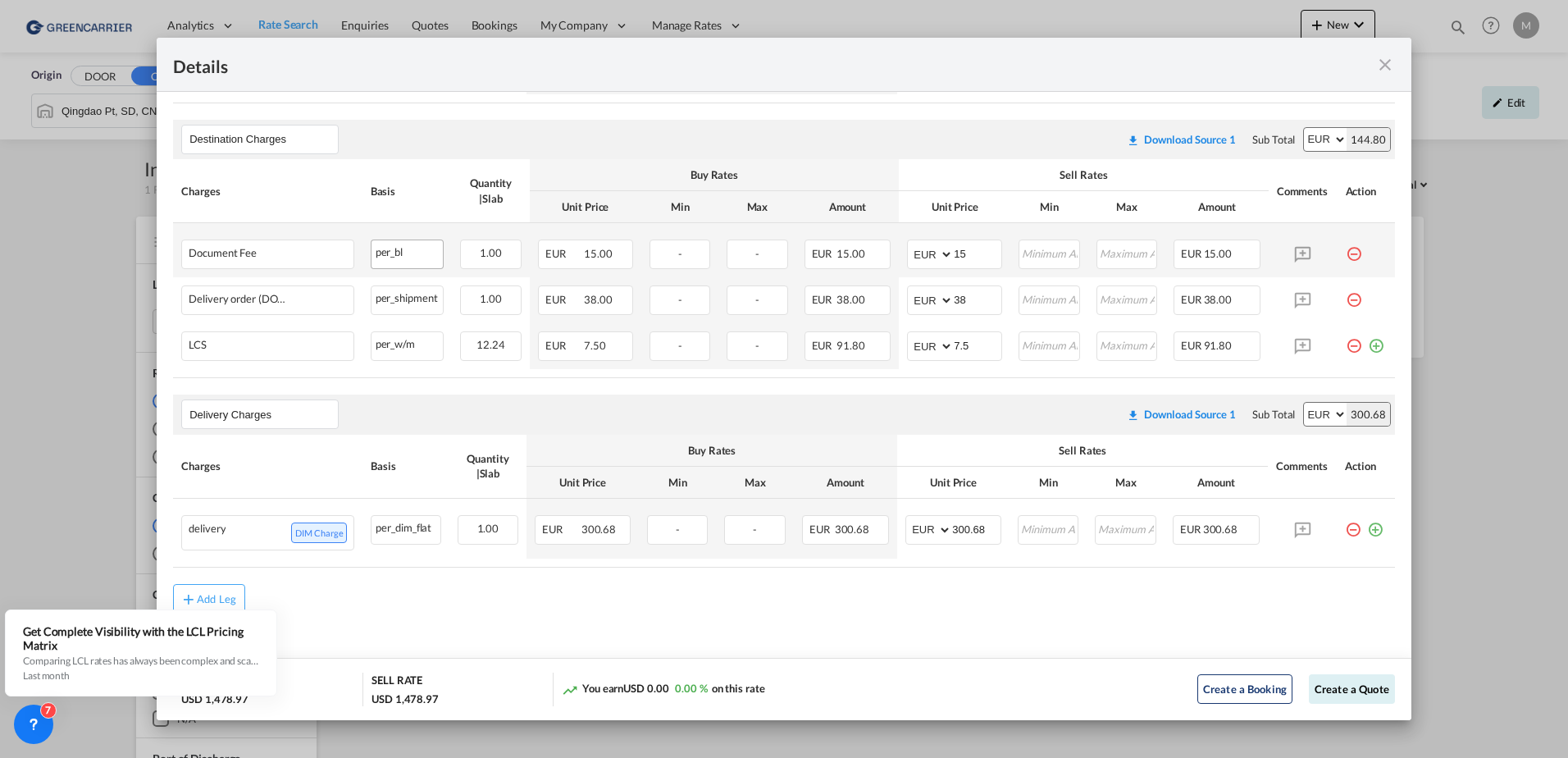
scroll to position [509, 0]
click at [126, 319] on div "Details Port of [GEOGRAPHIC_DATA] CNQDG/Qingdao Pt, SD T/S direct/[GEOGRAPHIC_D…" at bounding box center [784, 379] width 1568 height 758
click at [1392, 65] on md-icon "icon-close fg-AAA8AD m-0 cursor" at bounding box center [1385, 64] width 19 height 19
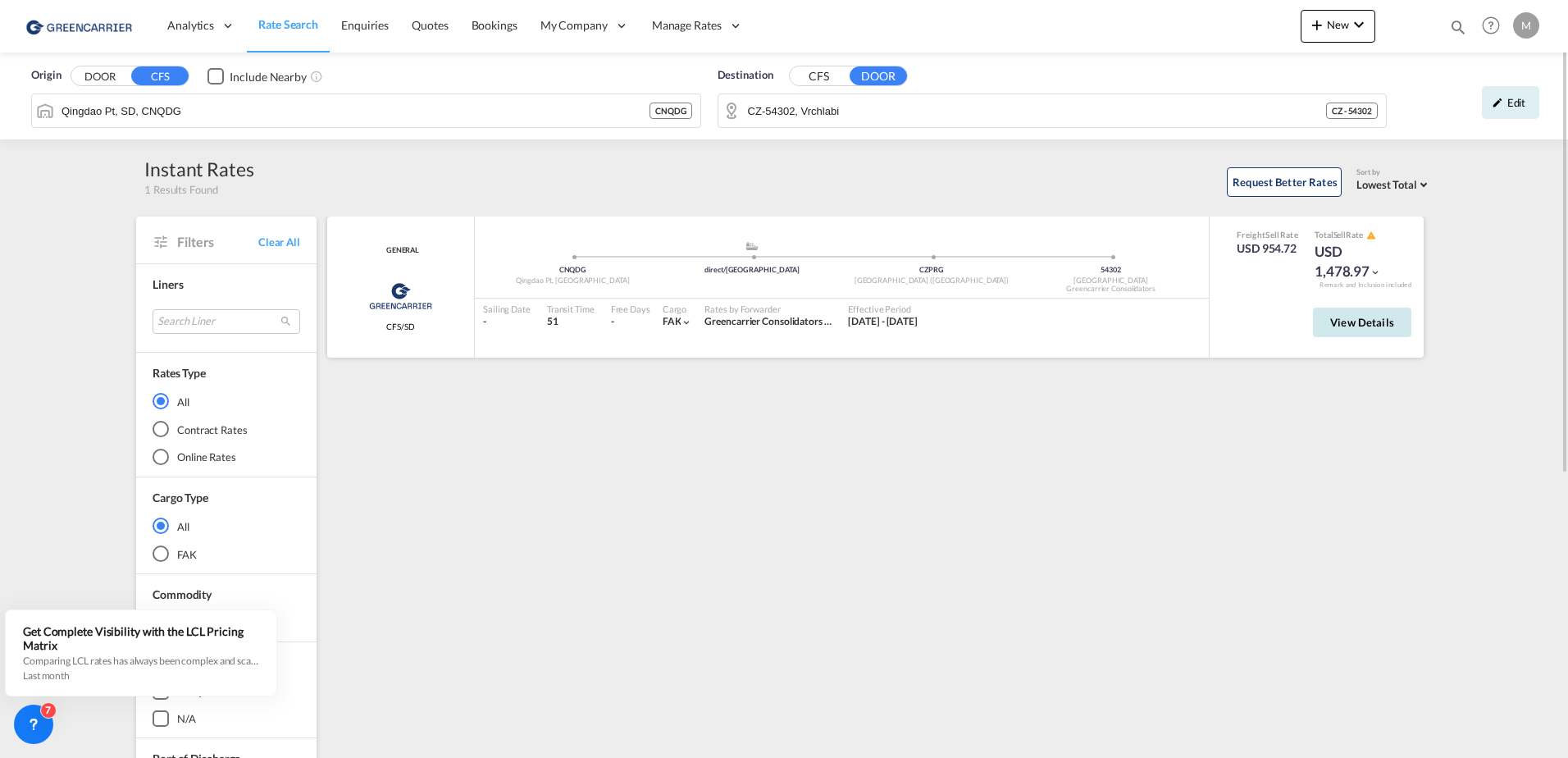
click at [1368, 324] on span "View Details" at bounding box center [1363, 322] width 64 height 13
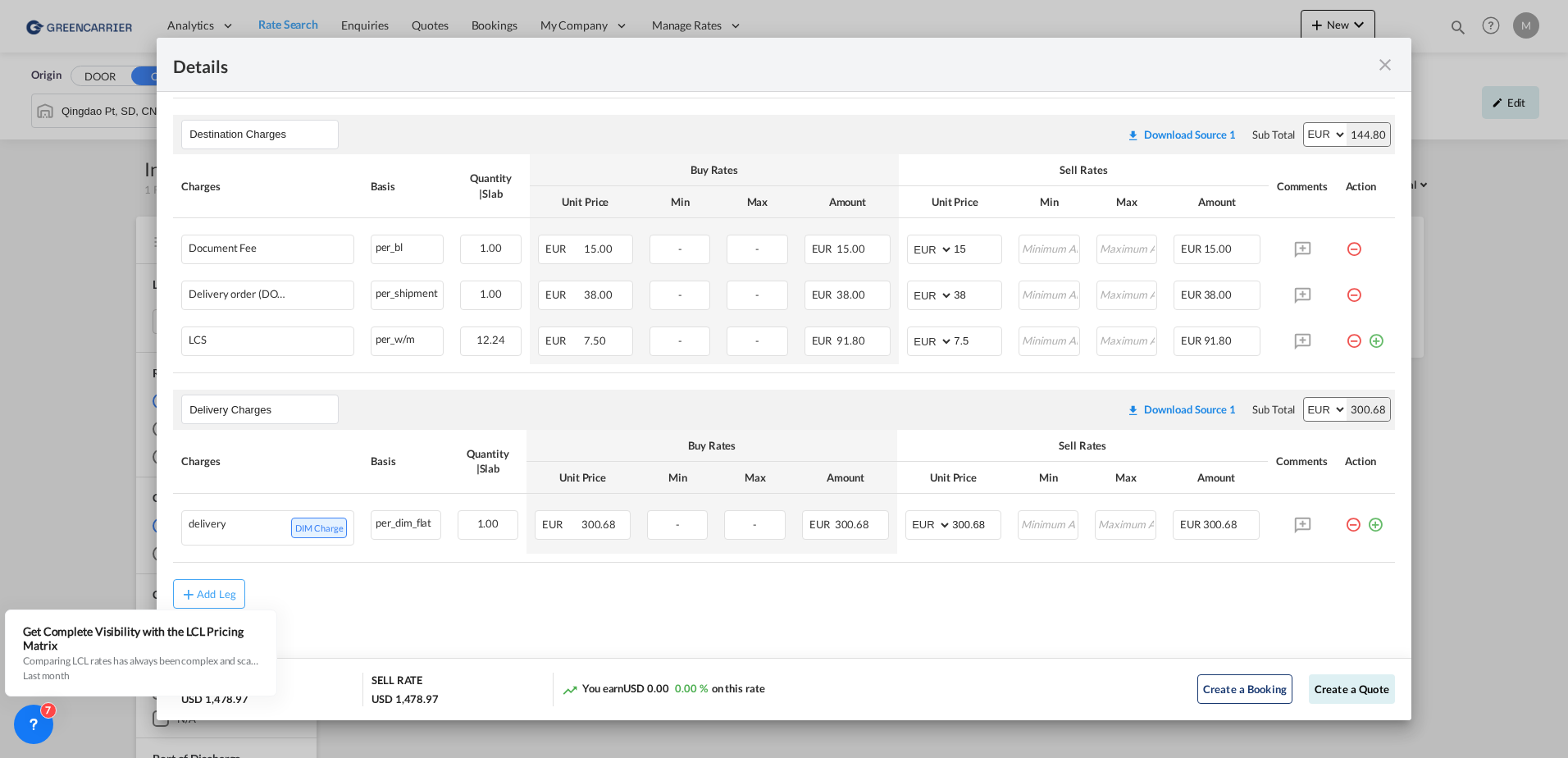
click at [1393, 58] on md-icon "icon-close fg-AAA8AD m-0 cursor" at bounding box center [1385, 64] width 19 height 19
